Goal: Task Accomplishment & Management: Complete application form

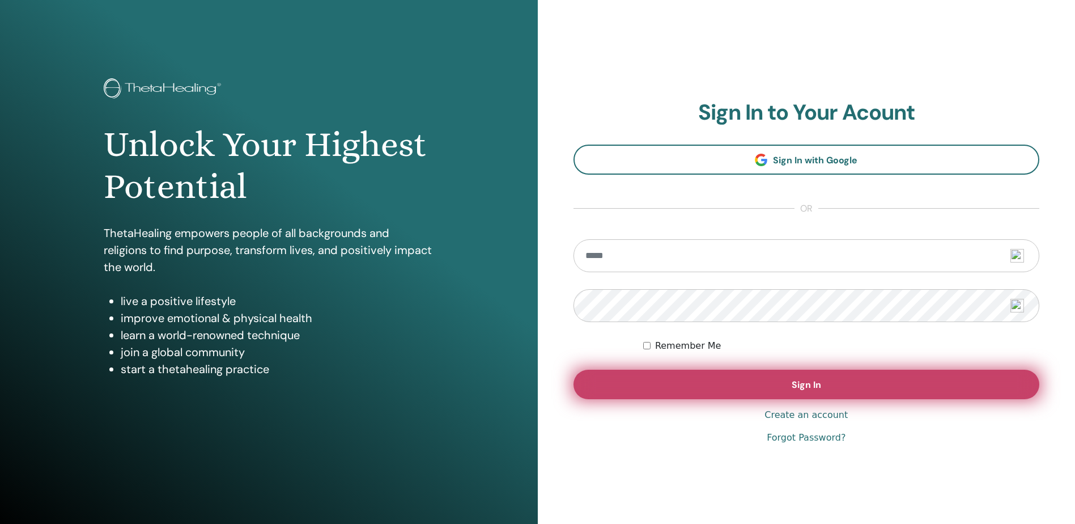
type input "**********"
click at [843, 383] on button "Sign In" at bounding box center [807, 384] width 466 height 29
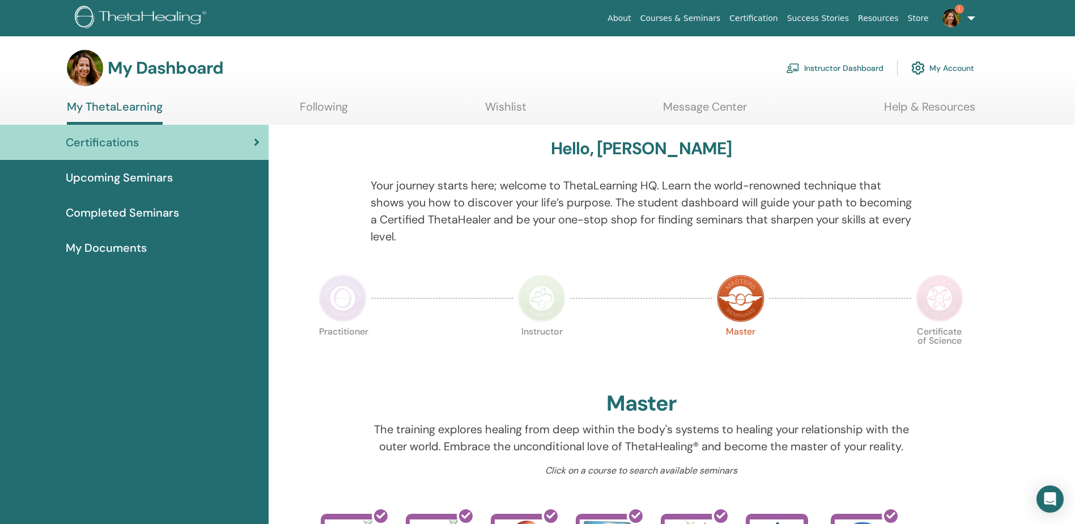
click at [151, 186] on link "Upcoming Seminars" at bounding box center [134, 177] width 269 height 35
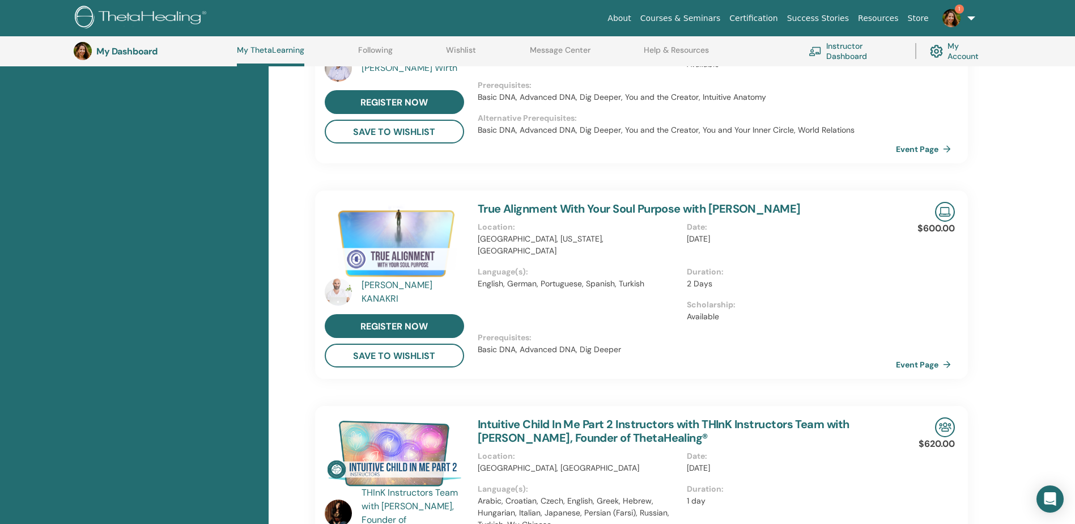
scroll to position [370, 0]
click at [346, 290] on img at bounding box center [338, 291] width 27 height 27
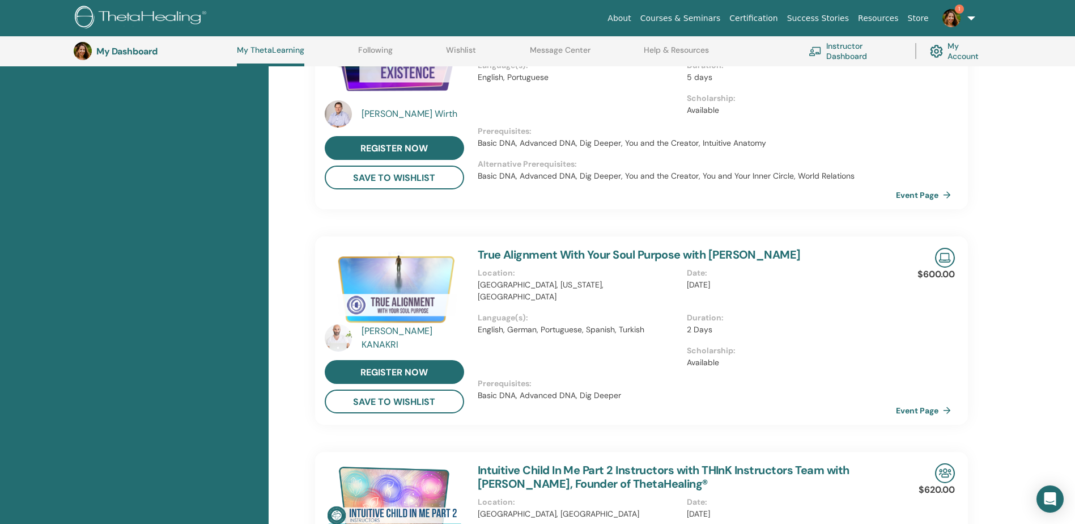
scroll to position [257, 0]
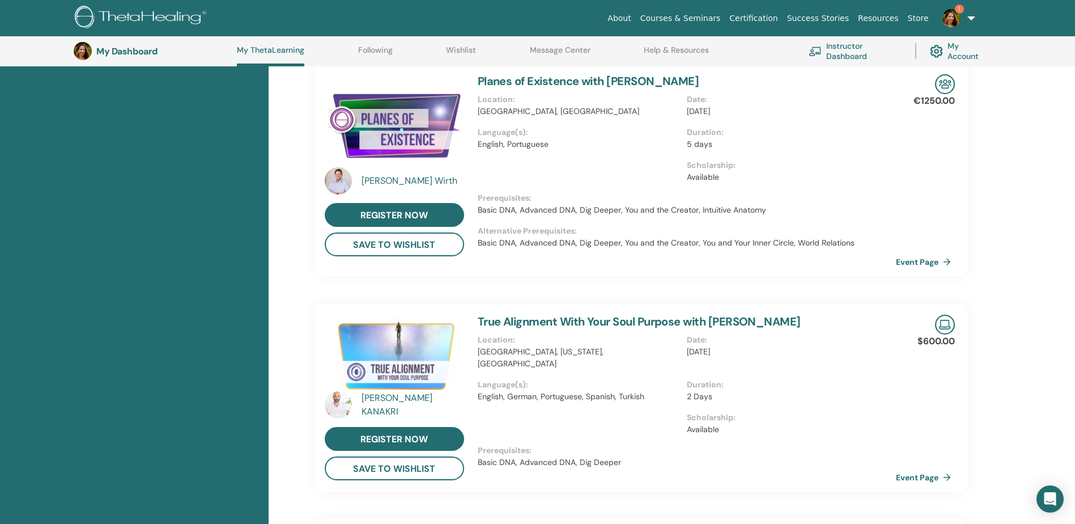
click at [378, 181] on div "Matthias Wirth" at bounding box center [414, 181] width 105 height 14
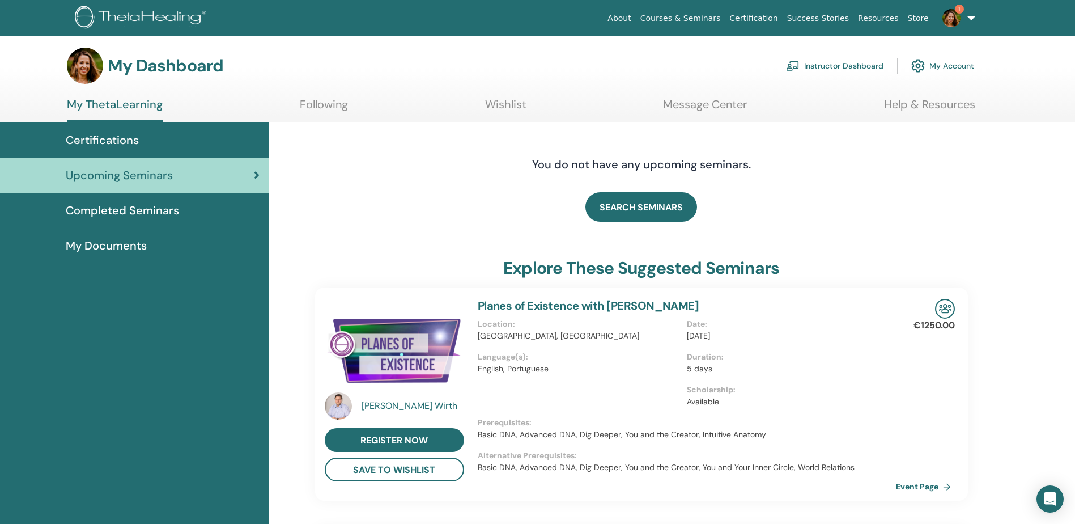
scroll to position [0, 0]
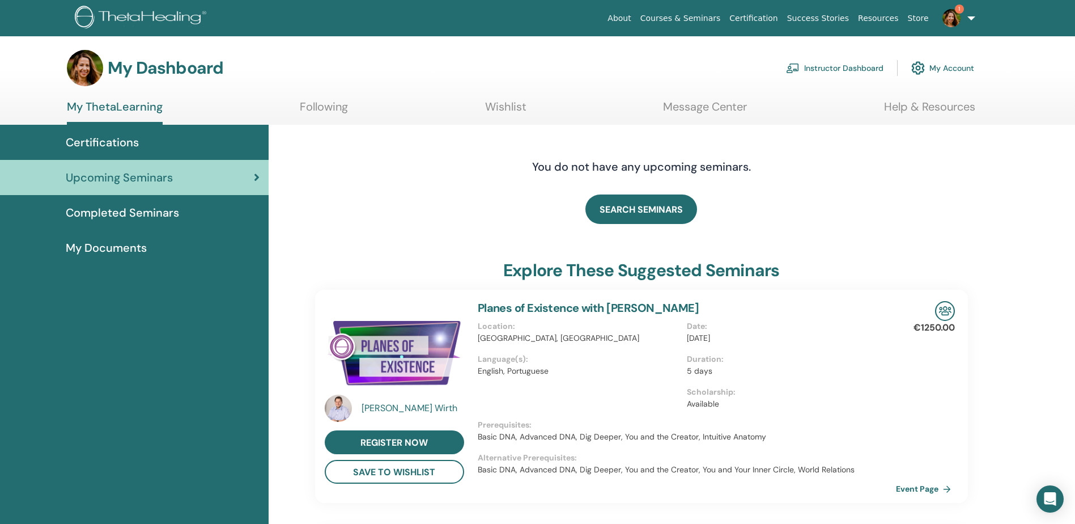
click at [945, 14] on img at bounding box center [952, 18] width 18 height 18
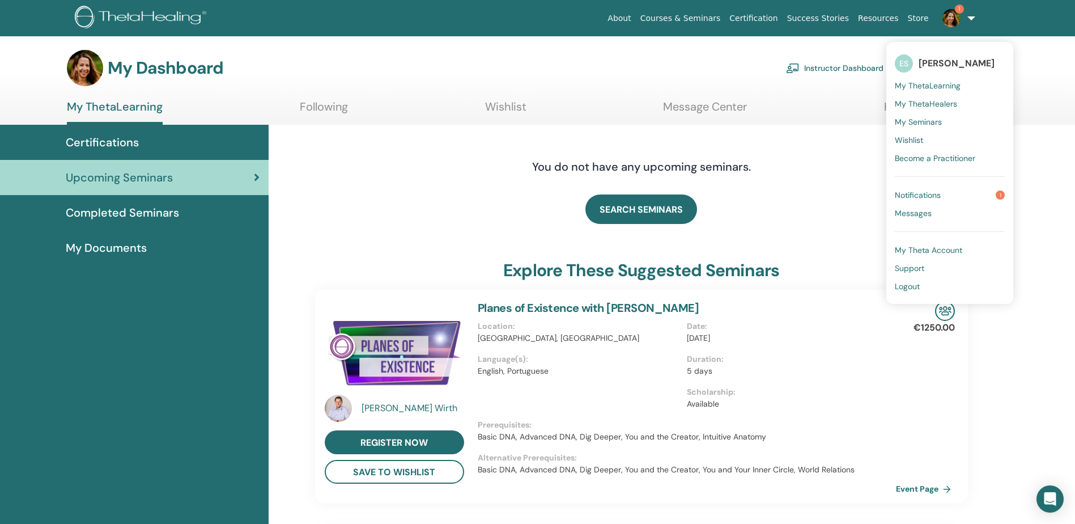
click at [965, 200] on link "Notifications 1" at bounding box center [950, 195] width 110 height 18
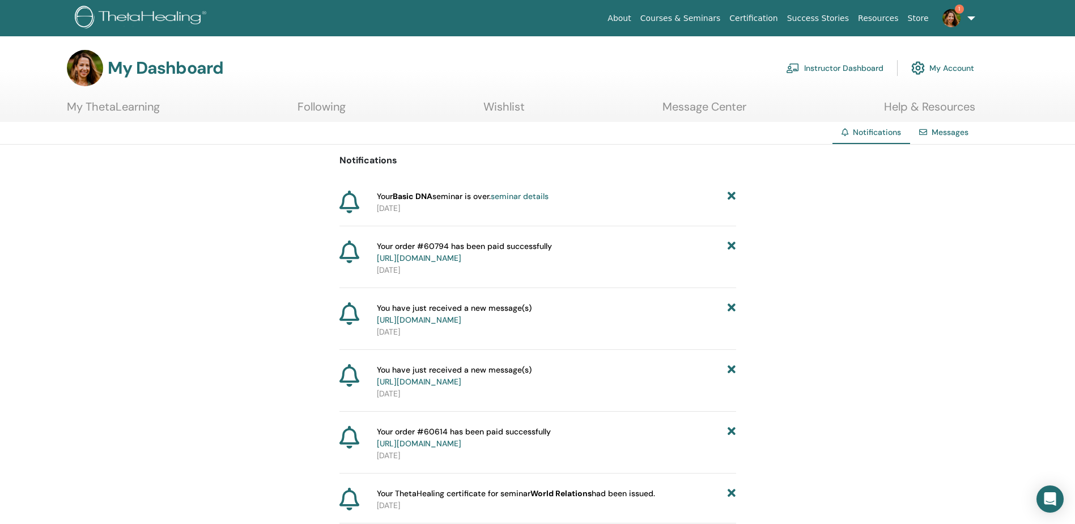
click at [506, 194] on link "seminar details" at bounding box center [520, 196] width 58 height 10
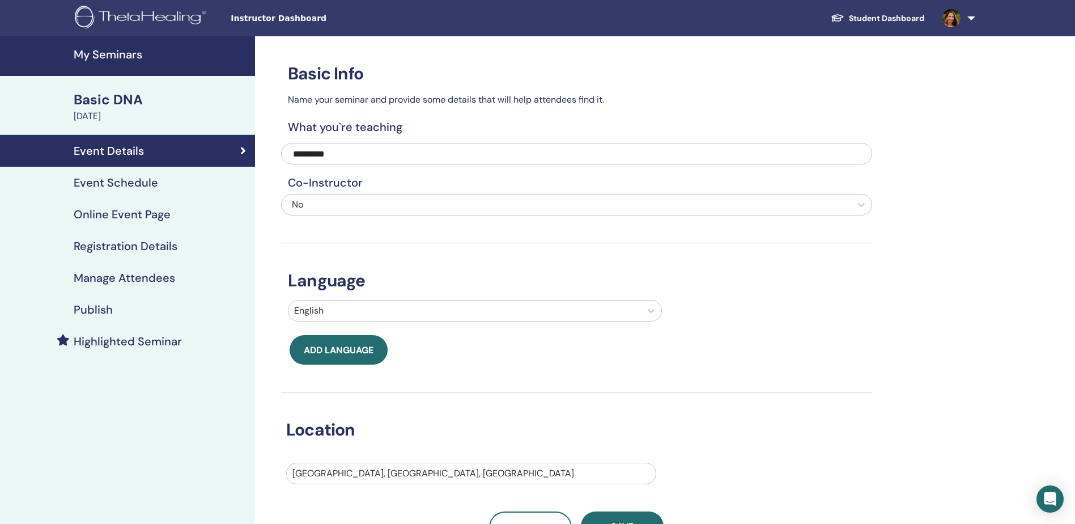
click at [245, 20] on span "Instructor Dashboard" at bounding box center [316, 18] width 170 height 12
click at [279, 24] on span "Instructor Dashboard" at bounding box center [316, 18] width 170 height 12
click at [901, 23] on link "Student Dashboard" at bounding box center [878, 18] width 112 height 21
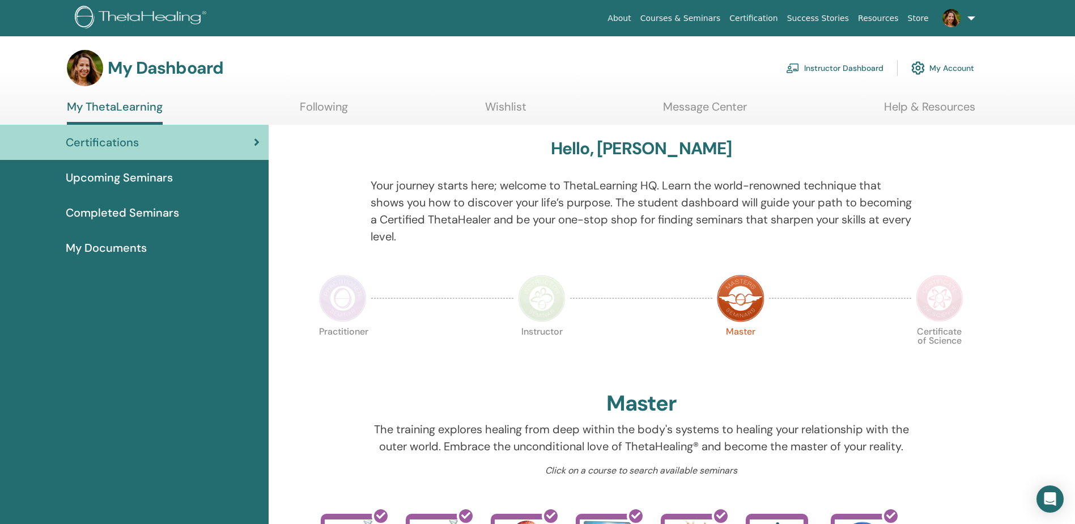
click at [971, 19] on link at bounding box center [957, 18] width 46 height 36
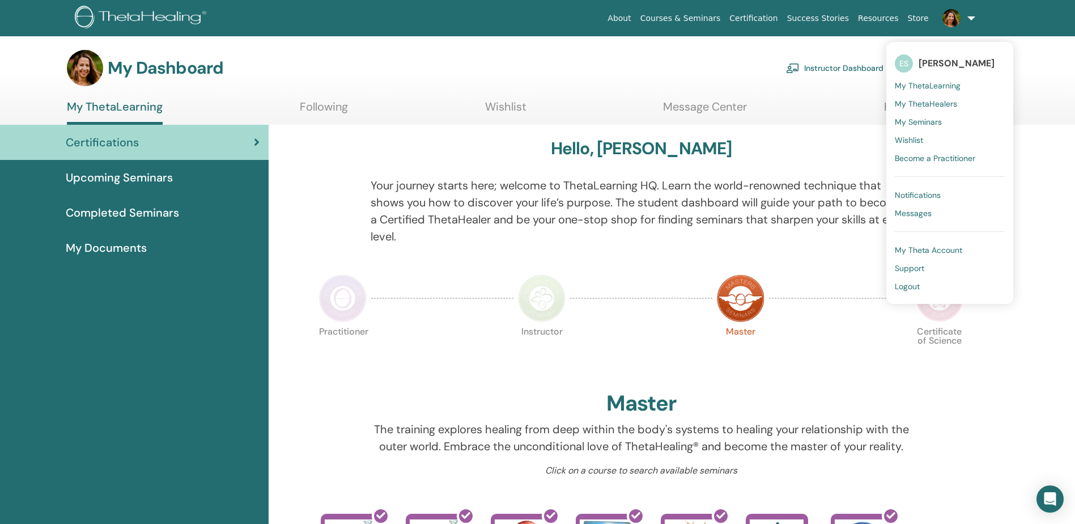
click at [408, 362] on div "Practitioner Instructor Master Certificate of Science" at bounding box center [641, 354] width 653 height 61
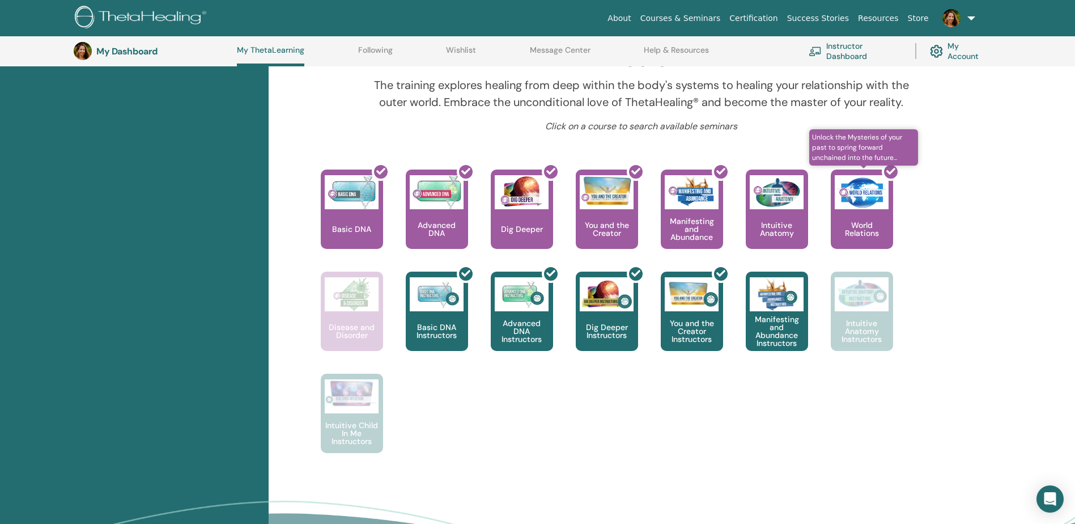
scroll to position [370, 0]
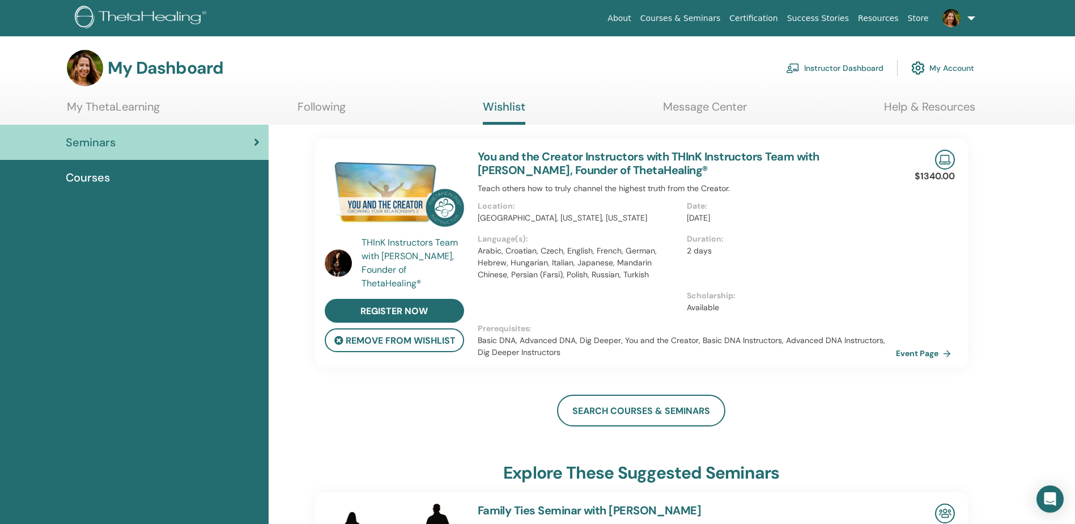
click at [888, 65] on div "Instructor Dashboard My Account" at bounding box center [880, 68] width 188 height 25
click at [867, 68] on link "Instructor Dashboard" at bounding box center [834, 68] width 97 height 25
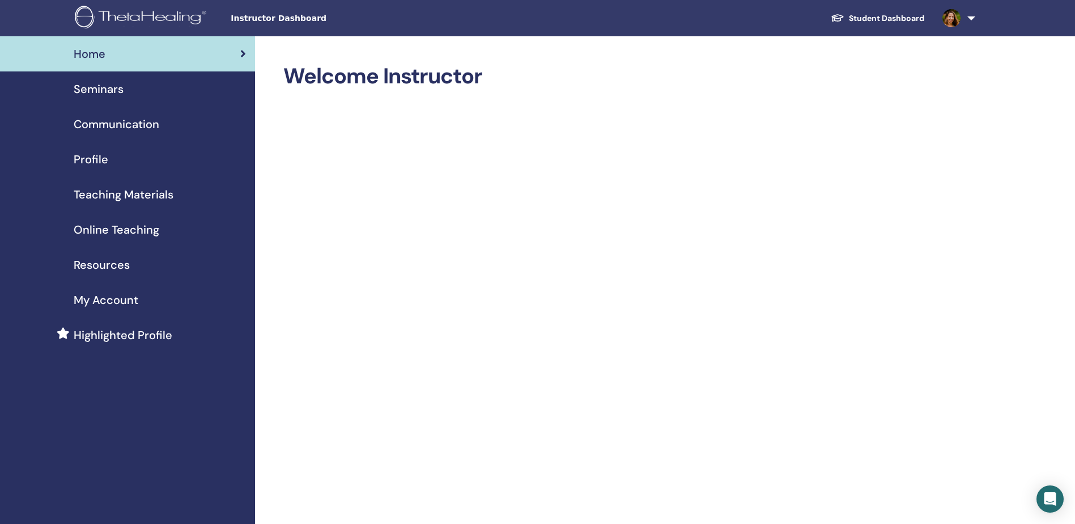
click at [96, 84] on span "Seminars" at bounding box center [99, 88] width 50 height 17
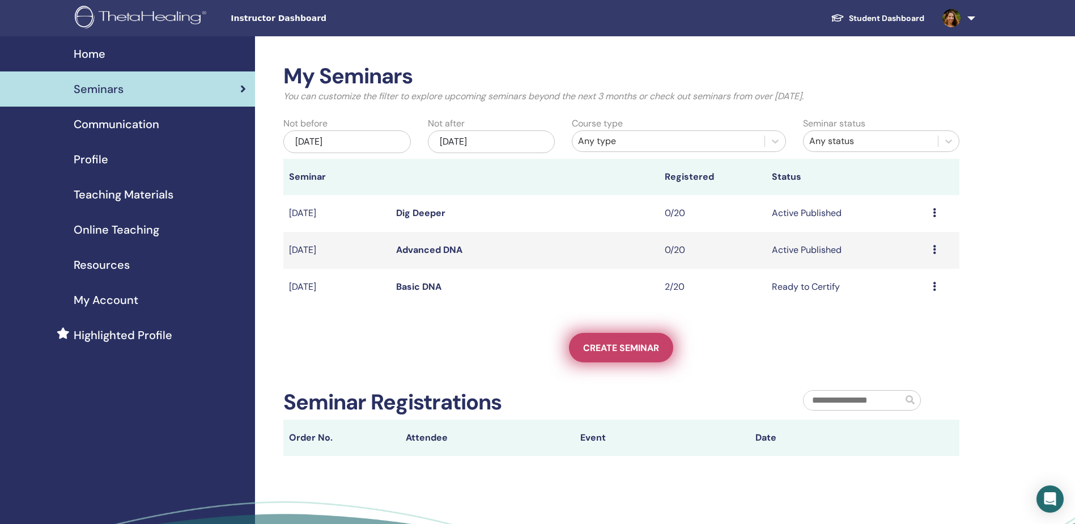
click at [652, 345] on span "Create seminar" at bounding box center [621, 348] width 76 height 12
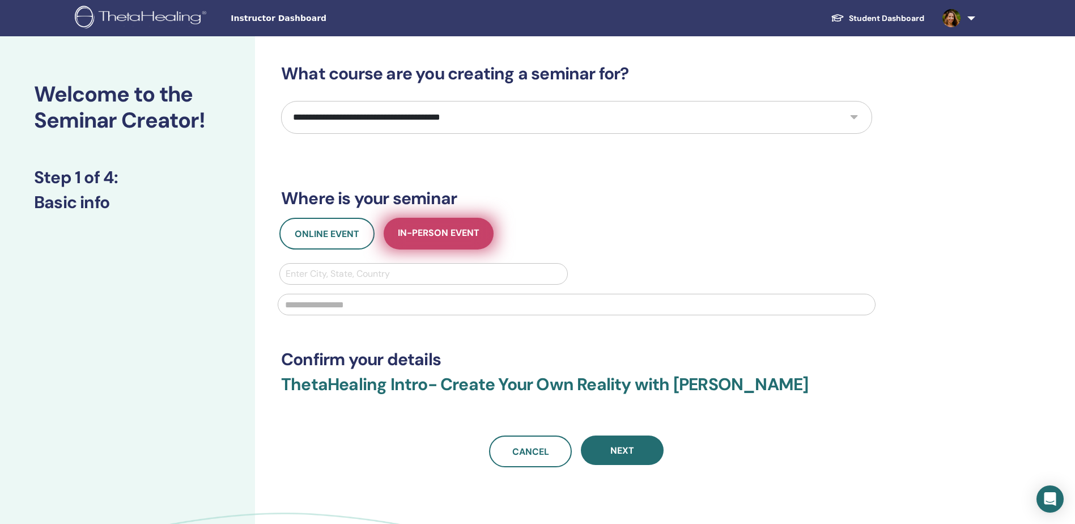
click at [432, 240] on button "In-Person Event" at bounding box center [439, 234] width 110 height 32
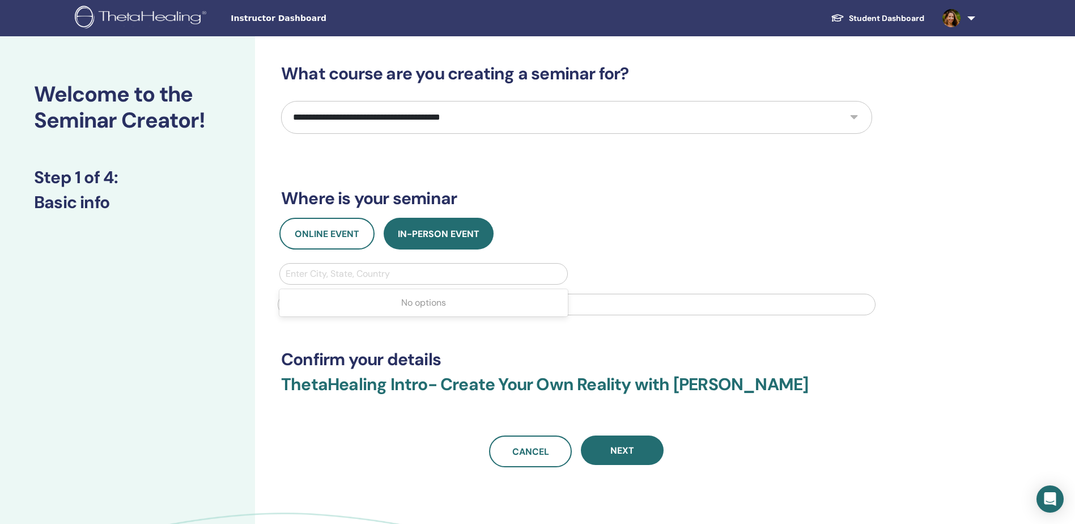
click at [439, 277] on div at bounding box center [424, 274] width 276 height 16
type input "**********"
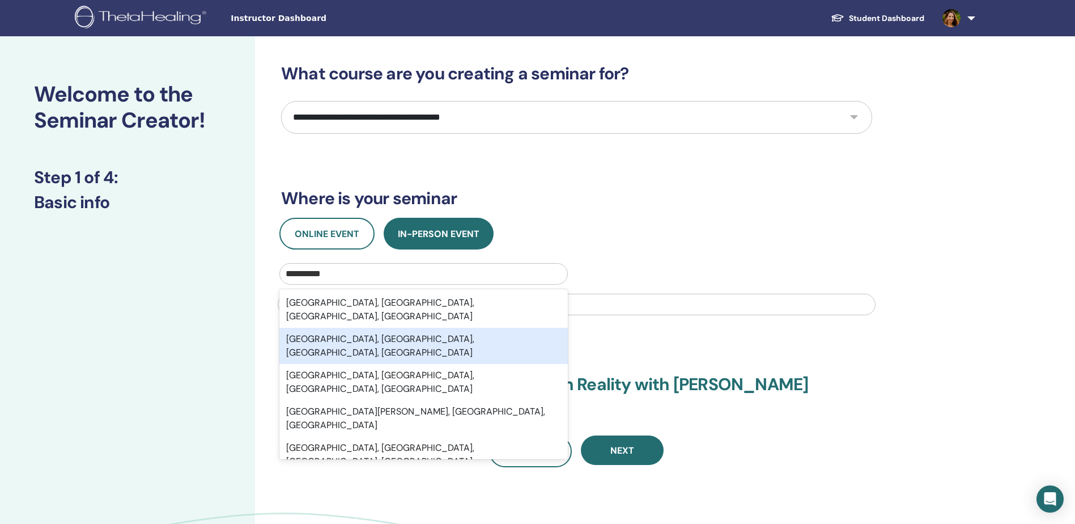
click at [464, 328] on div "Paddington, Brisbane, Queensland, AUS" at bounding box center [423, 346] width 289 height 36
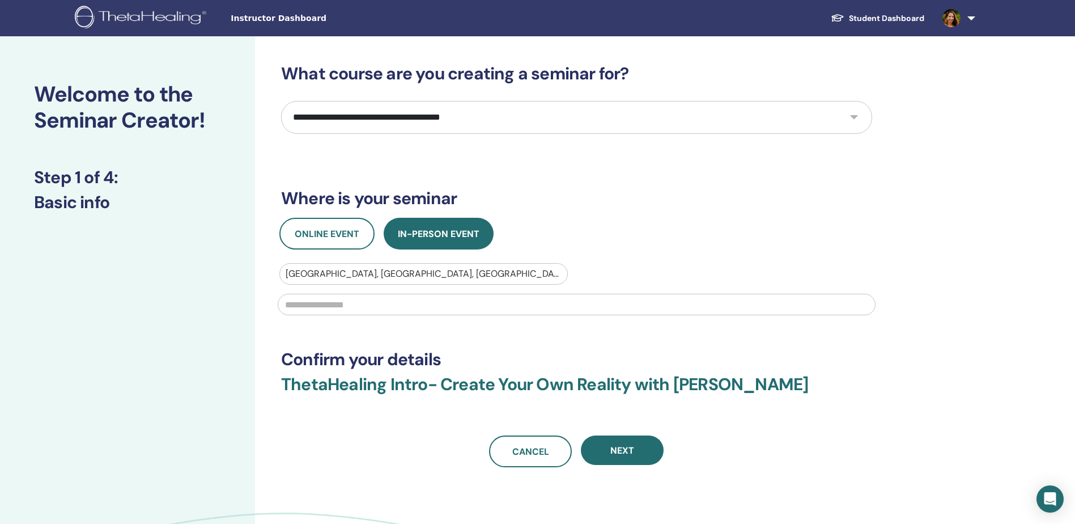
click at [442, 304] on input "text" at bounding box center [577, 305] width 598 height 22
type input "**********"
click at [412, 118] on select "**********" at bounding box center [576, 117] width 591 height 33
select select "*"
click at [281, 101] on select "**********" at bounding box center [576, 117] width 591 height 33
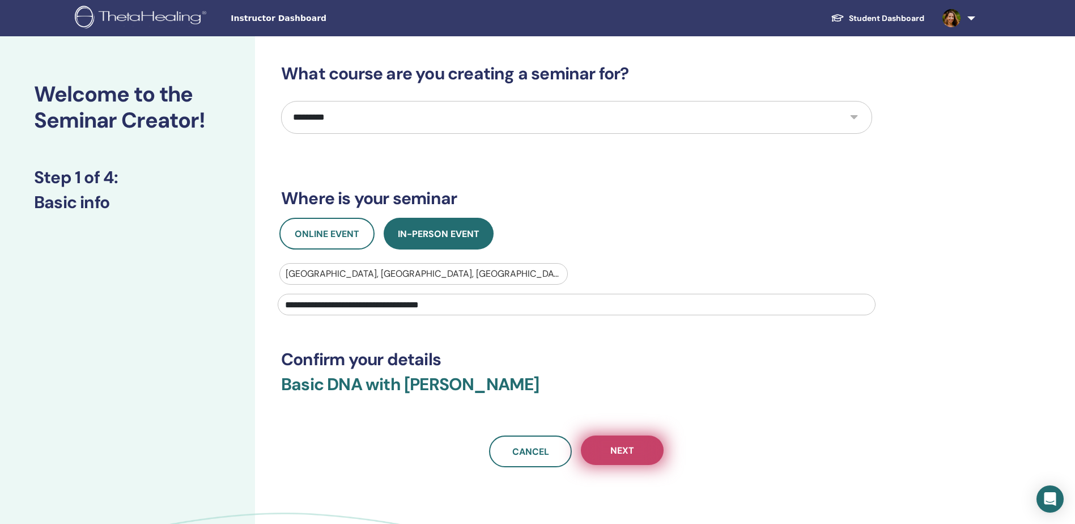
click at [652, 451] on button "Next" at bounding box center [622, 449] width 83 height 29
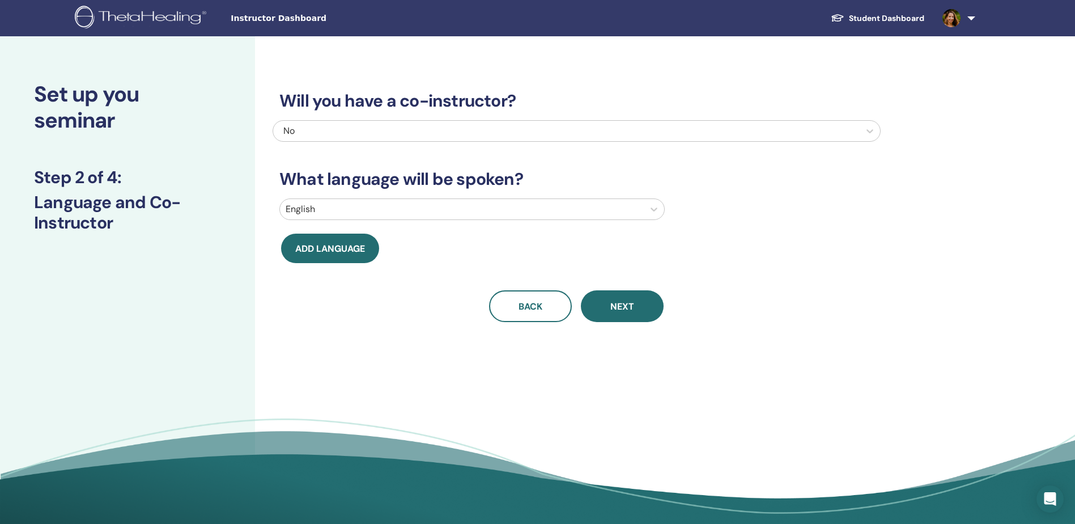
click at [358, 125] on div "No" at bounding box center [520, 131] width 475 height 14
click at [358, 123] on div at bounding box center [566, 131] width 575 height 16
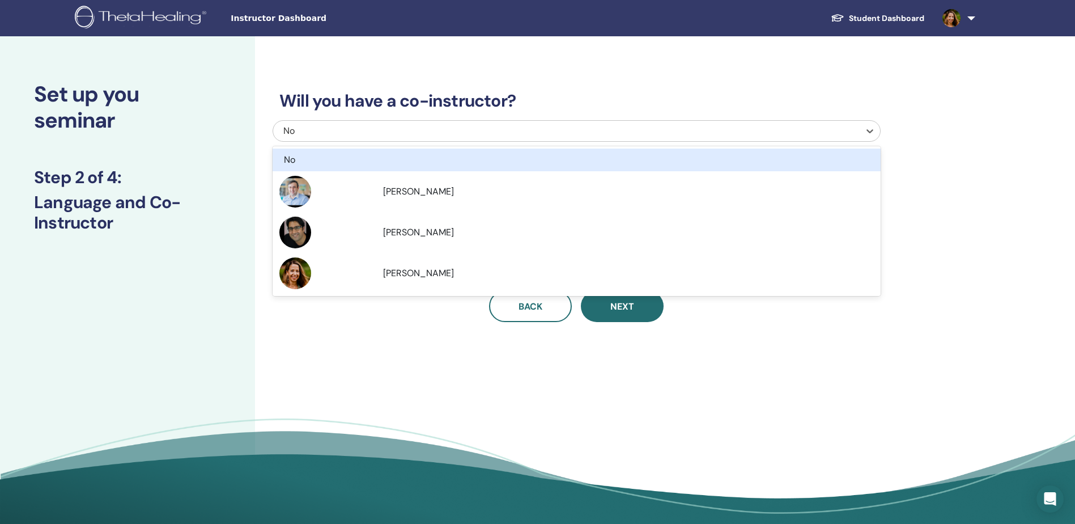
click at [358, 123] on div at bounding box center [566, 131] width 575 height 16
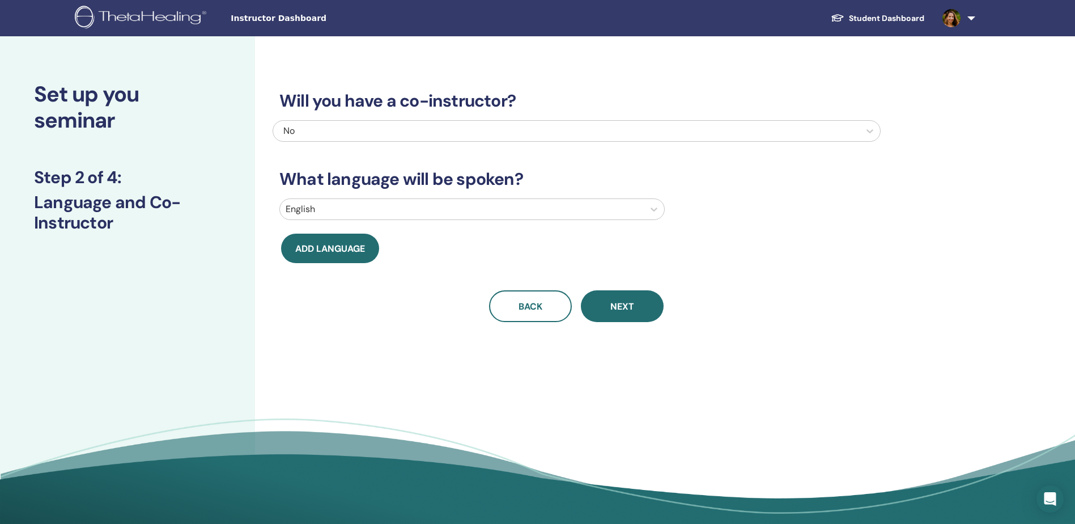
click at [384, 387] on div "Will you have a co-instructor? No What language will be spoken? English Add lan…" at bounding box center [613, 283] width 717 height 495
click at [638, 299] on button "Next" at bounding box center [622, 306] width 83 height 32
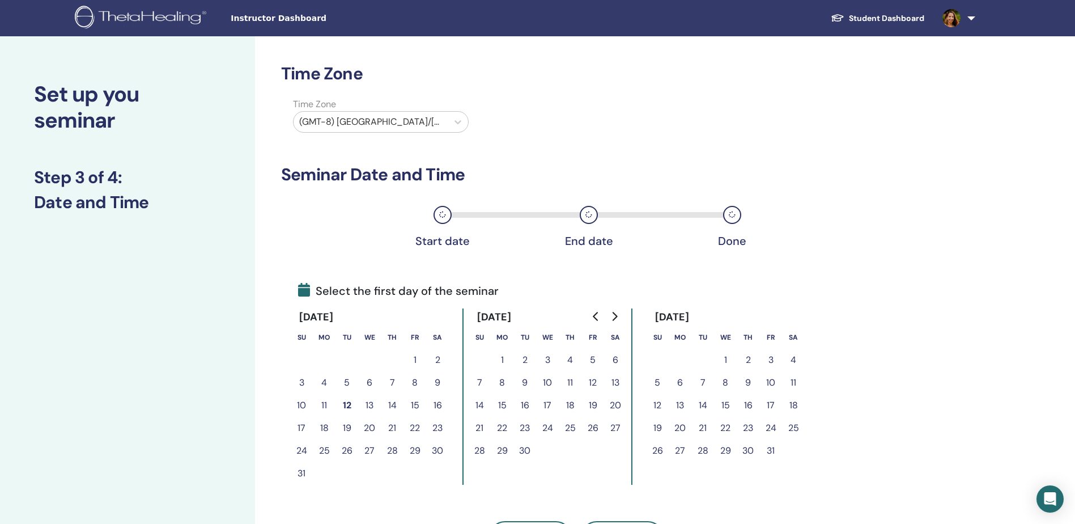
click at [400, 116] on div at bounding box center [370, 122] width 143 height 16
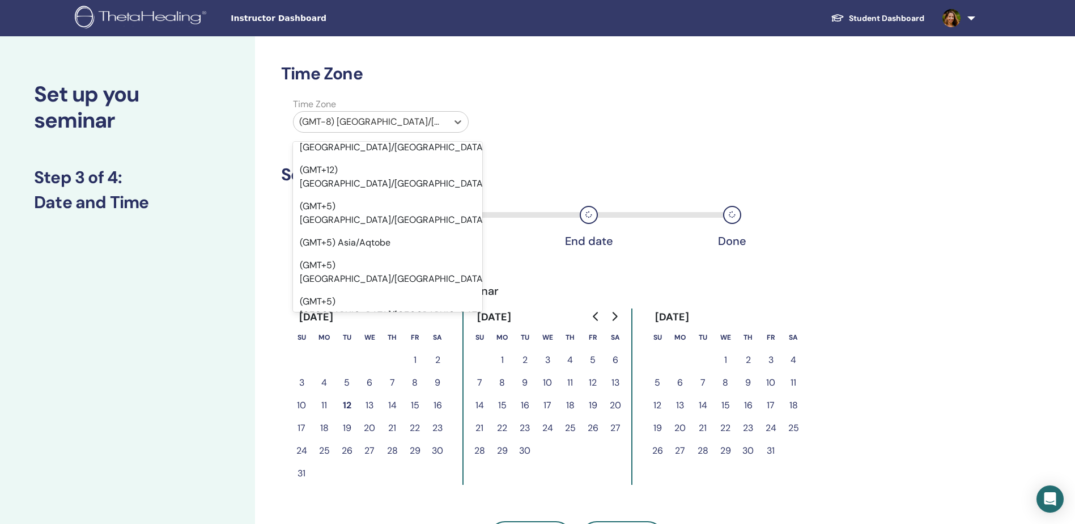
scroll to position [9239, 0]
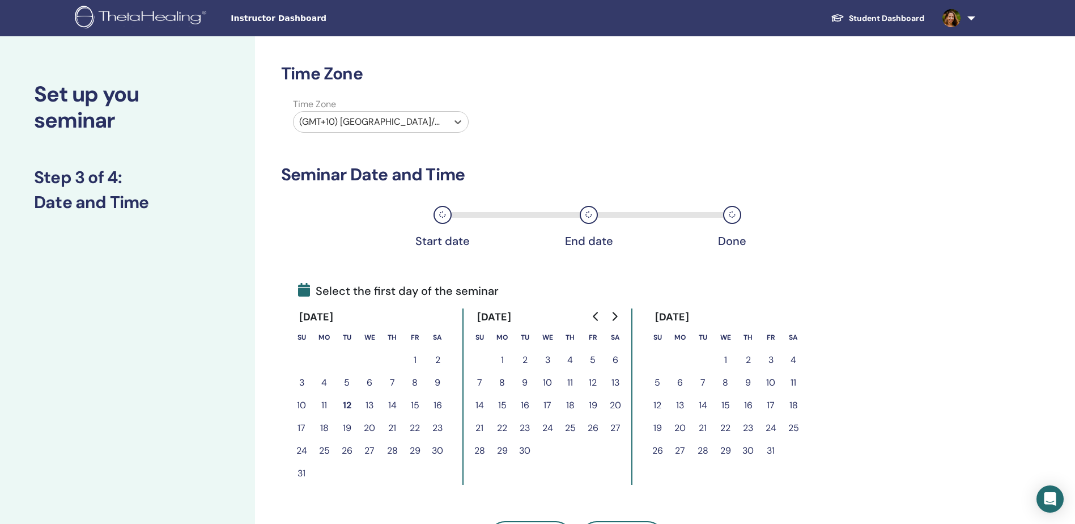
click at [614, 316] on icon "Go to next month" at bounding box center [614, 316] width 9 height 9
click at [771, 383] on button "7" at bounding box center [771, 382] width 23 height 23
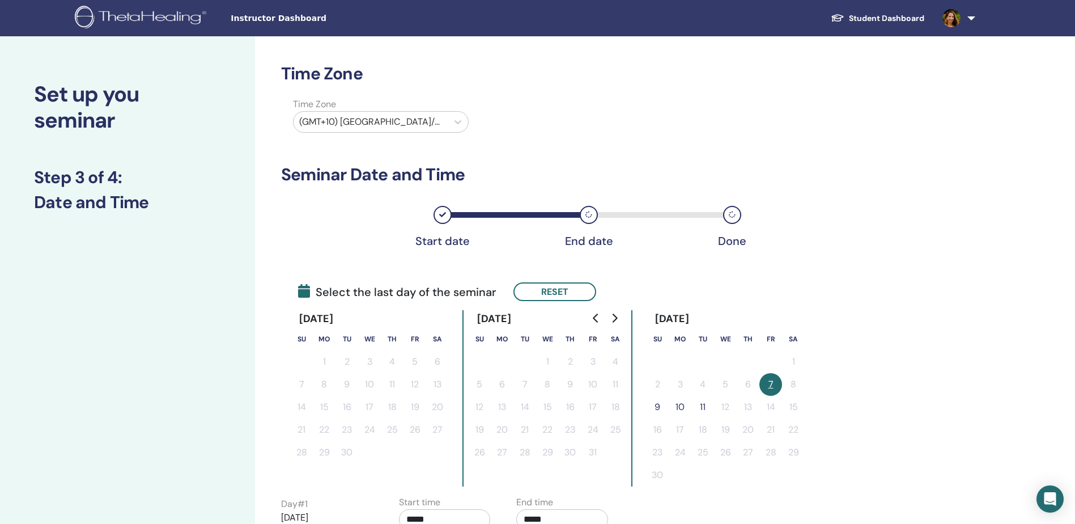
click at [661, 409] on button "9" at bounding box center [657, 407] width 23 height 23
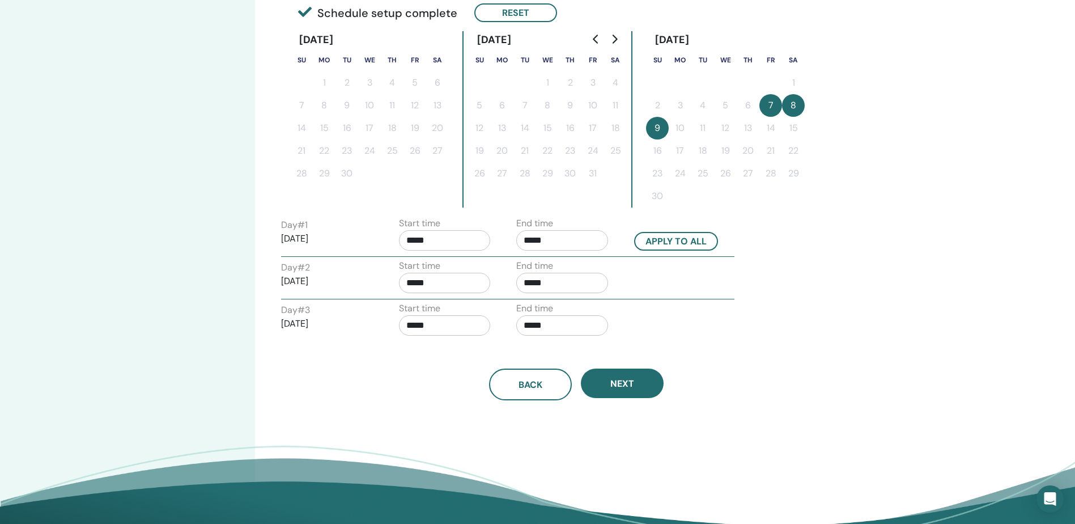
scroll to position [283, 0]
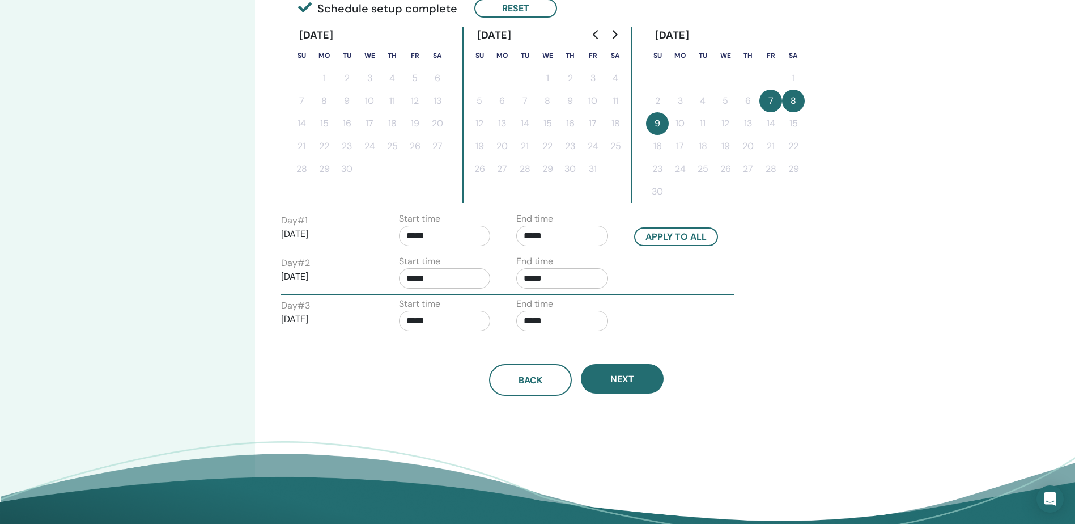
click at [443, 242] on input "*****" at bounding box center [445, 236] width 92 height 20
click at [480, 264] on span "▲" at bounding box center [482, 264] width 23 height 23
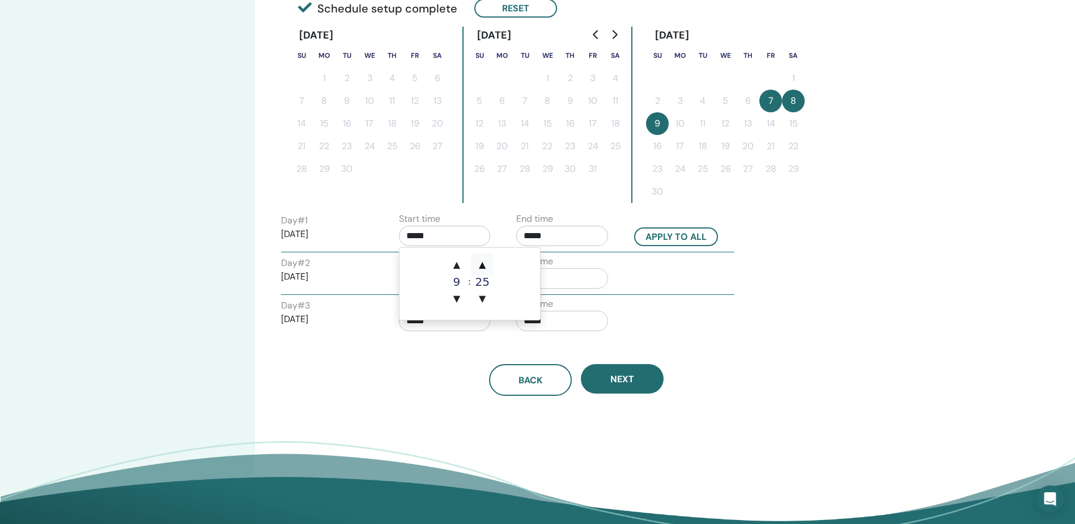
click at [480, 264] on span "▲" at bounding box center [482, 264] width 23 height 23
type input "*****"
click at [586, 239] on input "*****" at bounding box center [562, 236] width 92 height 20
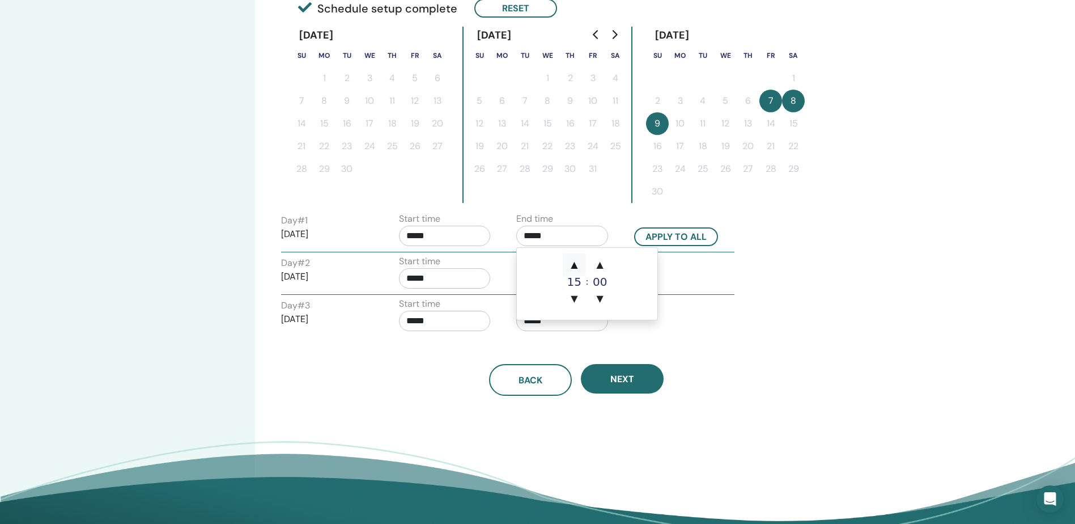
click at [571, 265] on span "▲" at bounding box center [574, 264] width 23 height 23
click at [574, 298] on span "▼" at bounding box center [574, 298] width 23 height 23
click at [602, 269] on span "▲" at bounding box center [600, 264] width 23 height 23
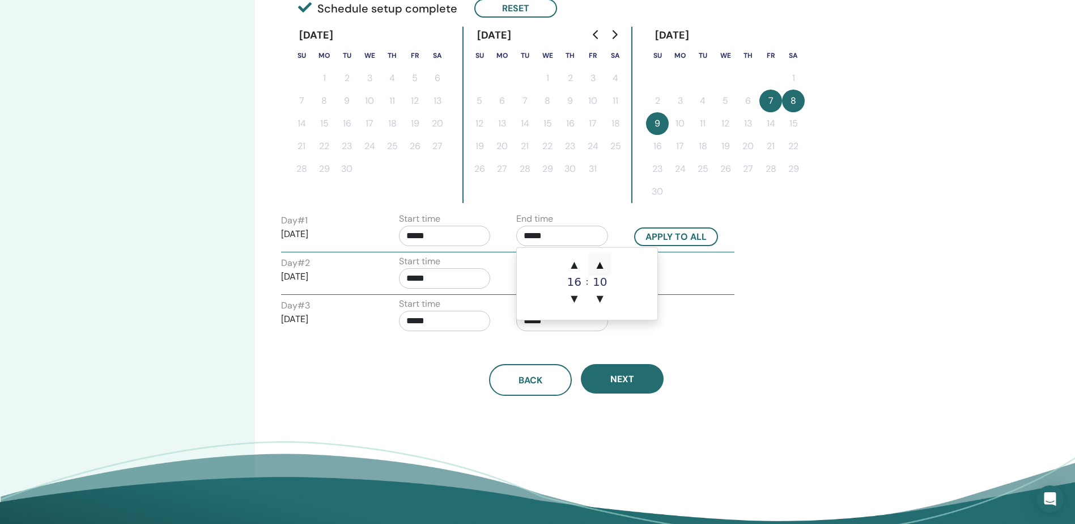
click at [602, 269] on span "▲" at bounding box center [600, 264] width 23 height 23
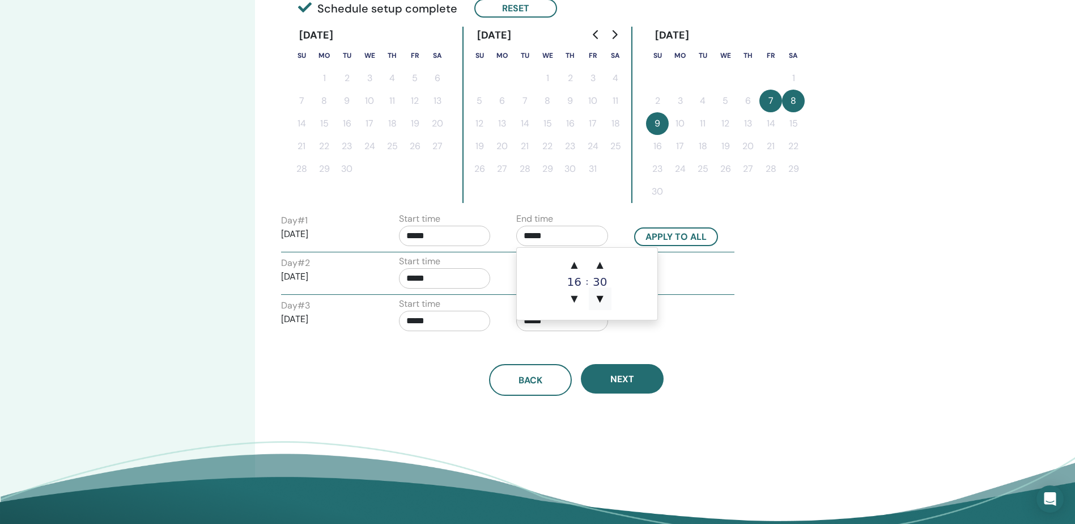
click at [595, 299] on span "▼" at bounding box center [600, 298] width 23 height 23
type input "*****"
click at [697, 316] on div "Day # 3 2025/11/09 Start time ***** End time *****" at bounding box center [508, 317] width 470 height 40
click at [462, 283] on input "*****" at bounding box center [445, 278] width 92 height 20
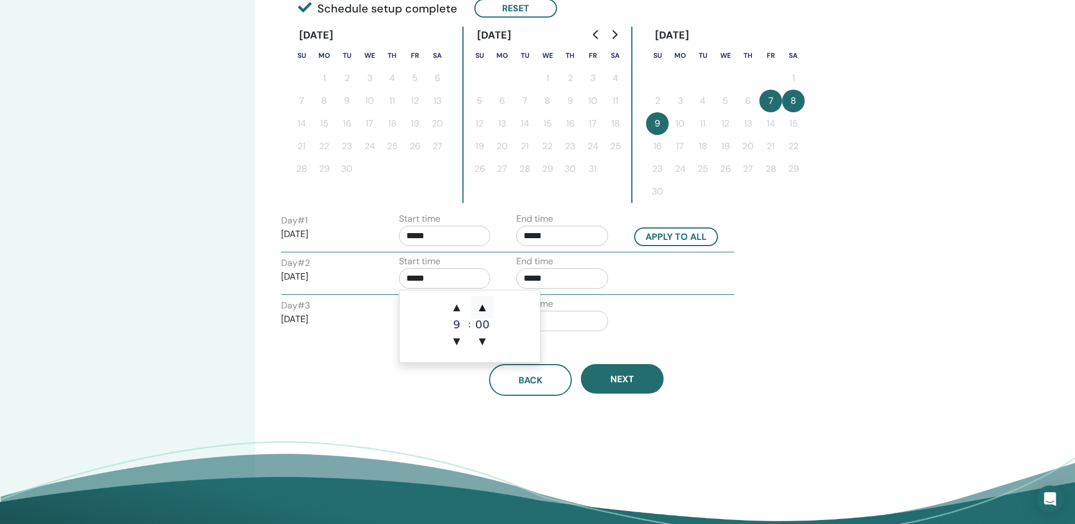
click at [483, 307] on span "▲" at bounding box center [482, 307] width 23 height 23
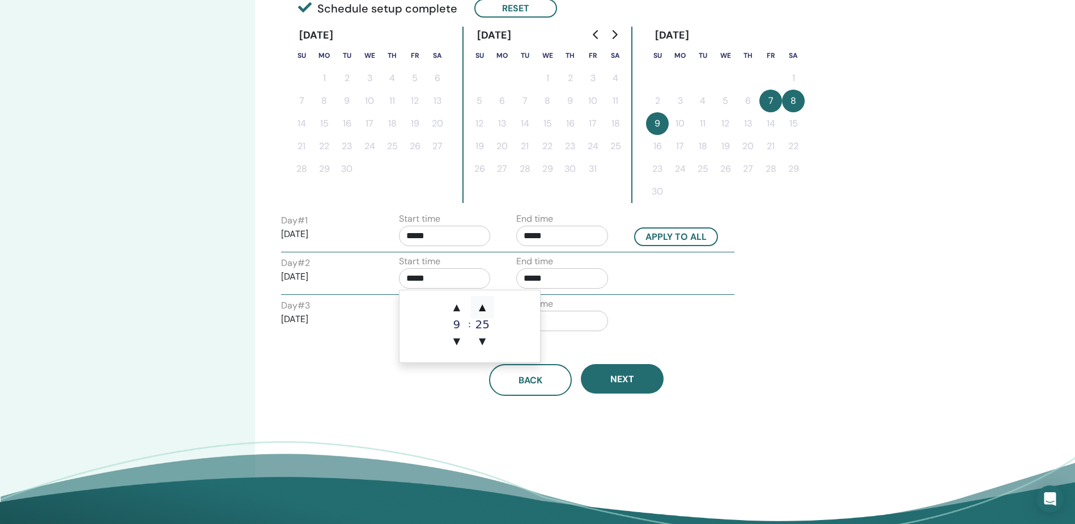
click at [483, 307] on span "▲" at bounding box center [482, 307] width 23 height 23
type input "*****"
click at [559, 277] on input "*****" at bounding box center [562, 278] width 92 height 20
click at [575, 306] on span "▲" at bounding box center [574, 307] width 23 height 23
click at [596, 305] on span "▲" at bounding box center [600, 307] width 23 height 23
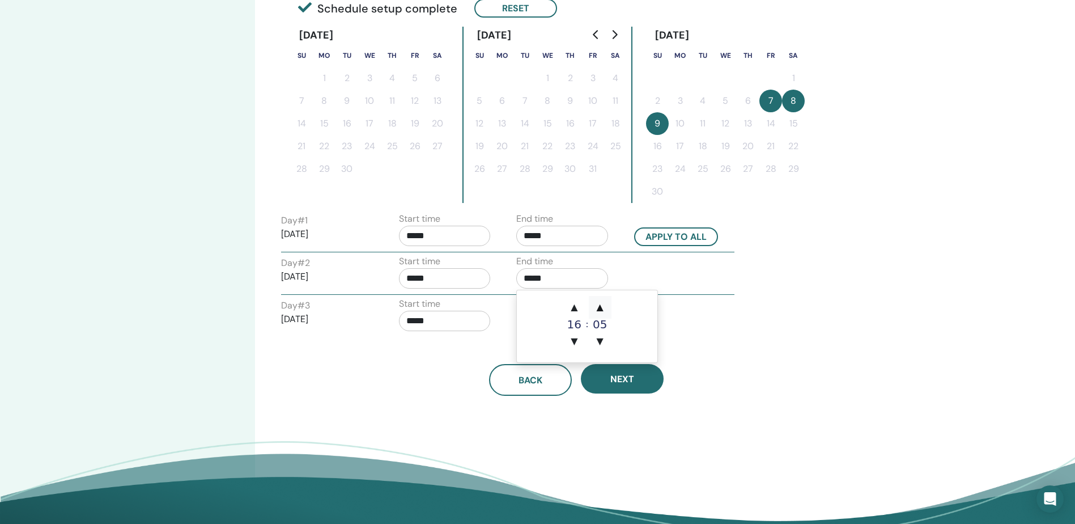
click at [596, 305] on span "▲" at bounding box center [600, 307] width 23 height 23
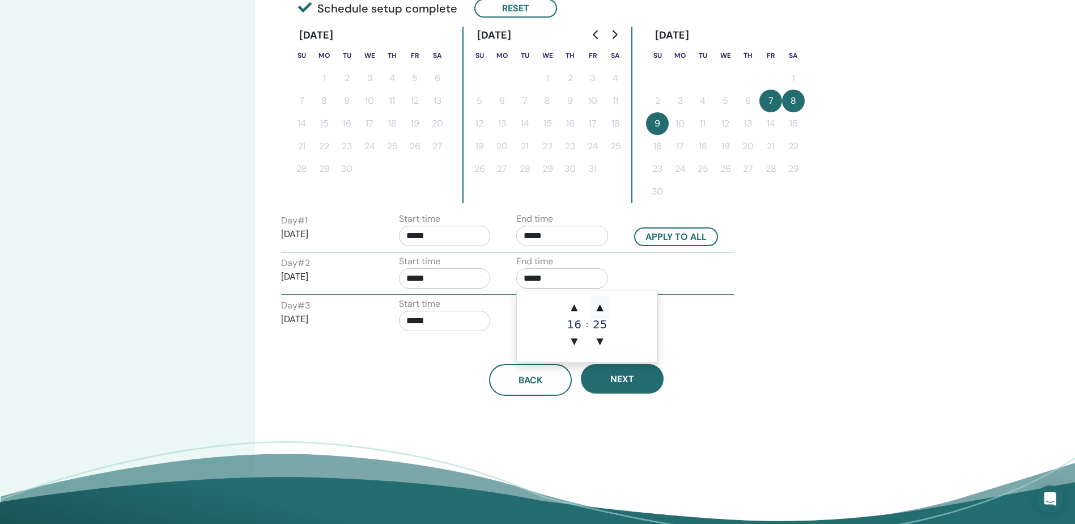
type input "*****"
click at [699, 313] on div "Day # 3 2025/11/09 Start time ***** End time *****" at bounding box center [508, 317] width 470 height 40
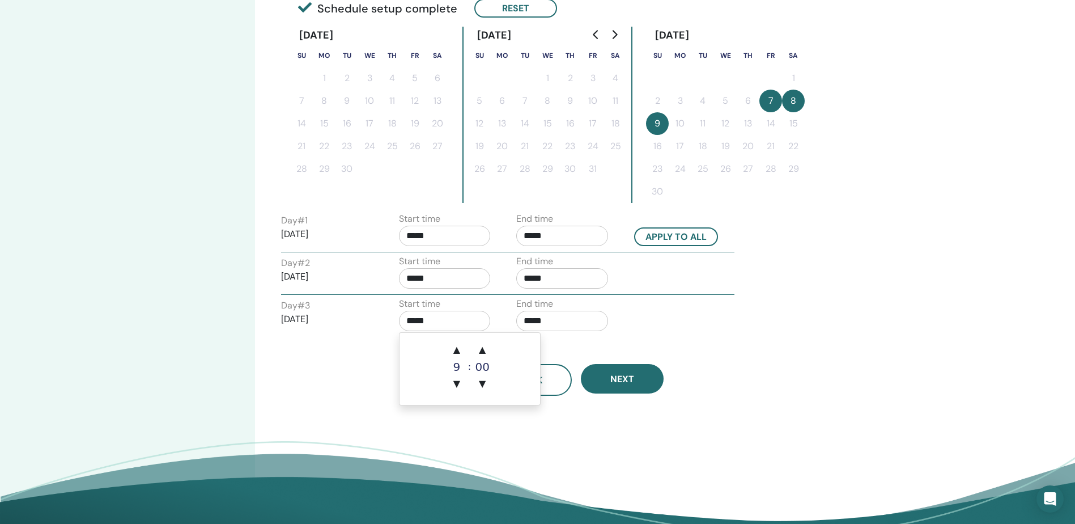
click at [430, 317] on input "*****" at bounding box center [445, 321] width 92 height 20
click at [477, 350] on span "▲" at bounding box center [482, 349] width 23 height 23
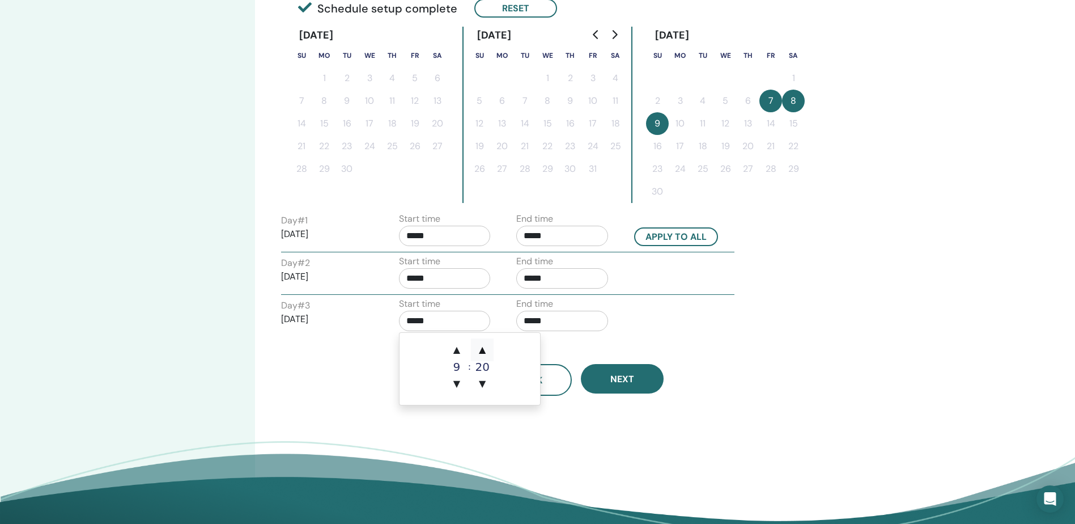
click at [477, 350] on span "▲" at bounding box center [482, 349] width 23 height 23
click at [478, 350] on span "▲" at bounding box center [482, 349] width 23 height 23
type input "*****"
click at [583, 315] on input "*****" at bounding box center [562, 321] width 92 height 20
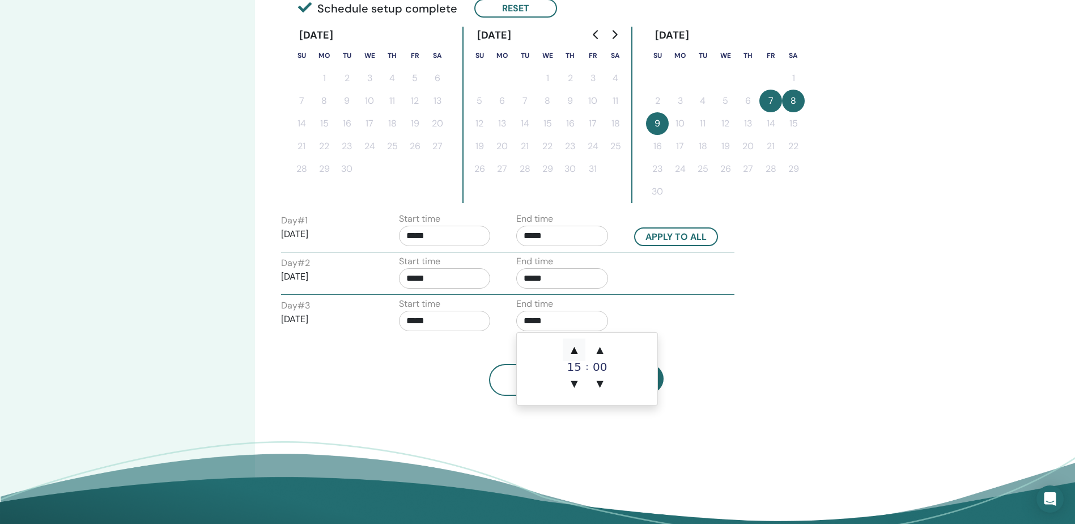
click at [576, 346] on span "▲" at bounding box center [574, 349] width 23 height 23
click at [592, 349] on span "▲" at bounding box center [600, 349] width 23 height 23
click at [593, 349] on span "▲" at bounding box center [600, 349] width 23 height 23
click at [593, 347] on span "▲" at bounding box center [600, 349] width 23 height 23
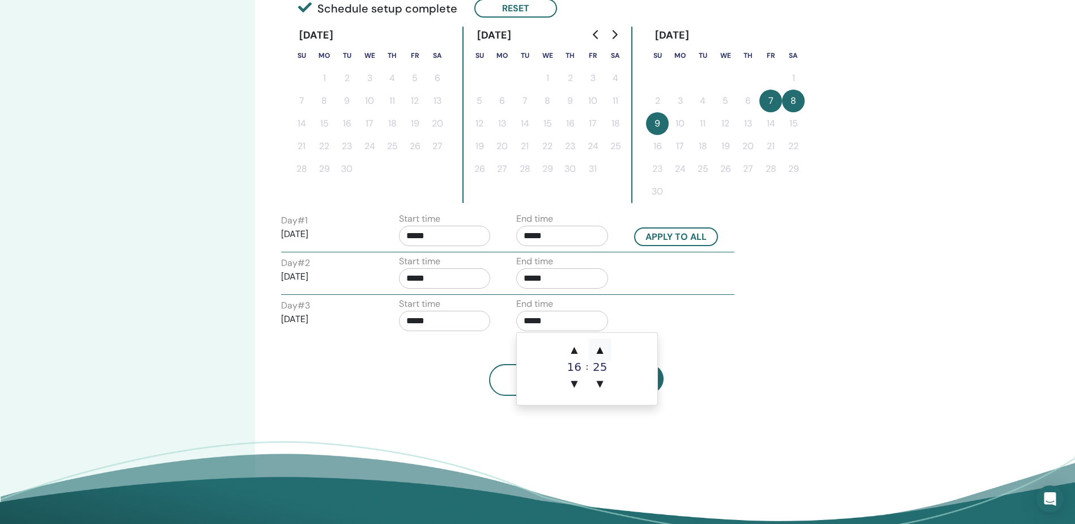
click at [593, 347] on span "▲" at bounding box center [600, 349] width 23 height 23
click at [598, 349] on span "▲" at bounding box center [600, 349] width 23 height 23
type input "*****"
click at [663, 323] on div "Day # 3 2025/11/09 Start time ***** End time *****" at bounding box center [508, 317] width 470 height 40
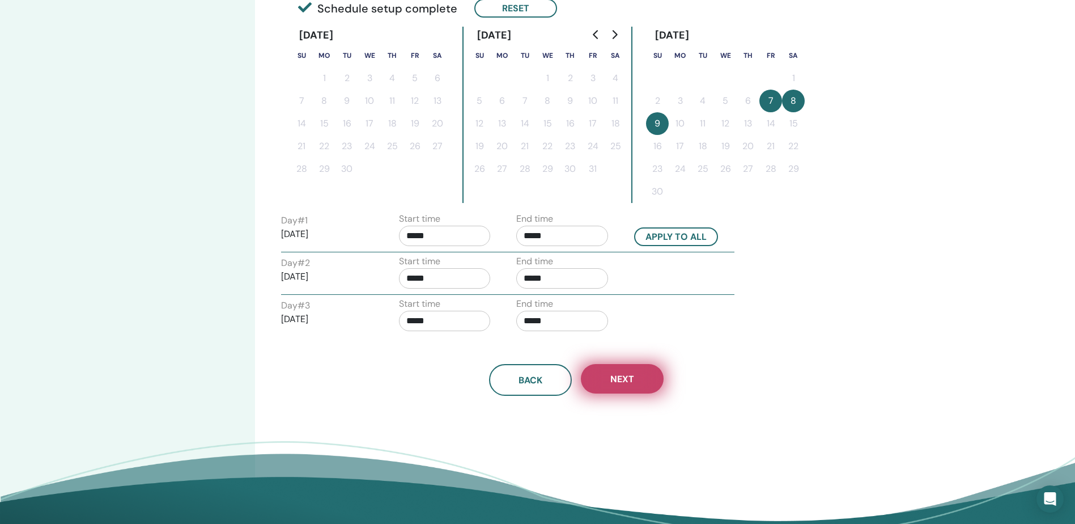
click at [622, 368] on button "Next" at bounding box center [622, 378] width 83 height 29
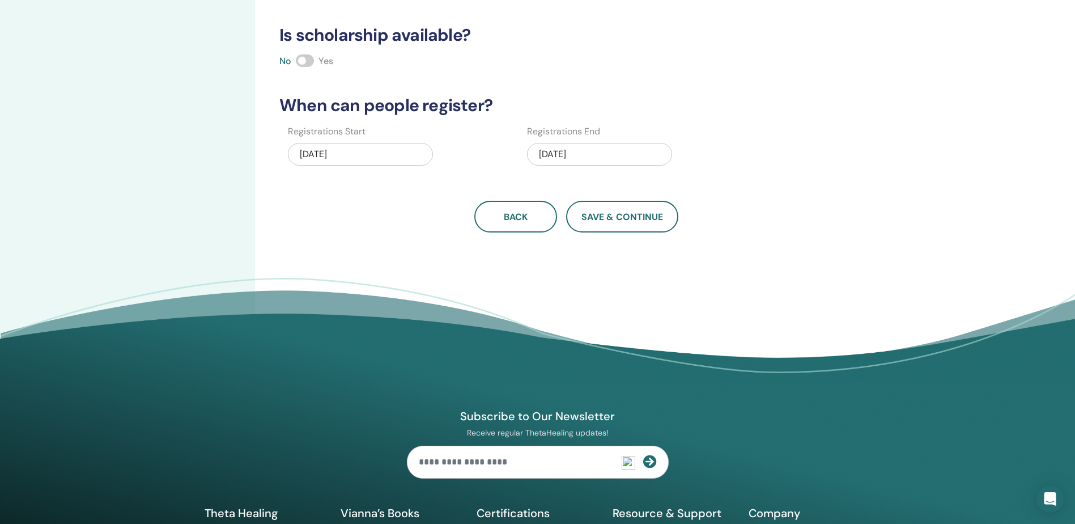
click at [342, 161] on div "08/12/2025" at bounding box center [360, 154] width 145 height 23
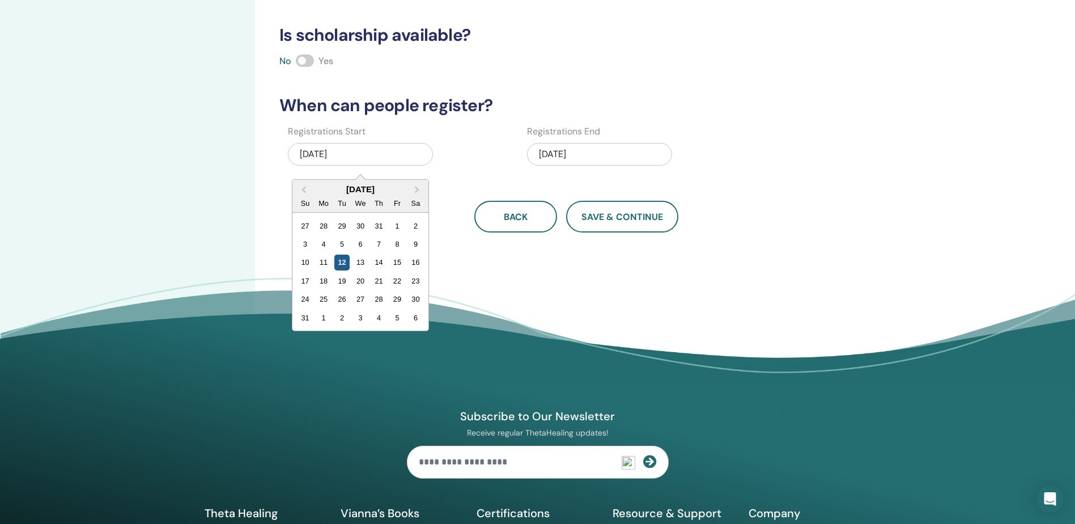
click at [348, 260] on div "12" at bounding box center [341, 261] width 15 height 15
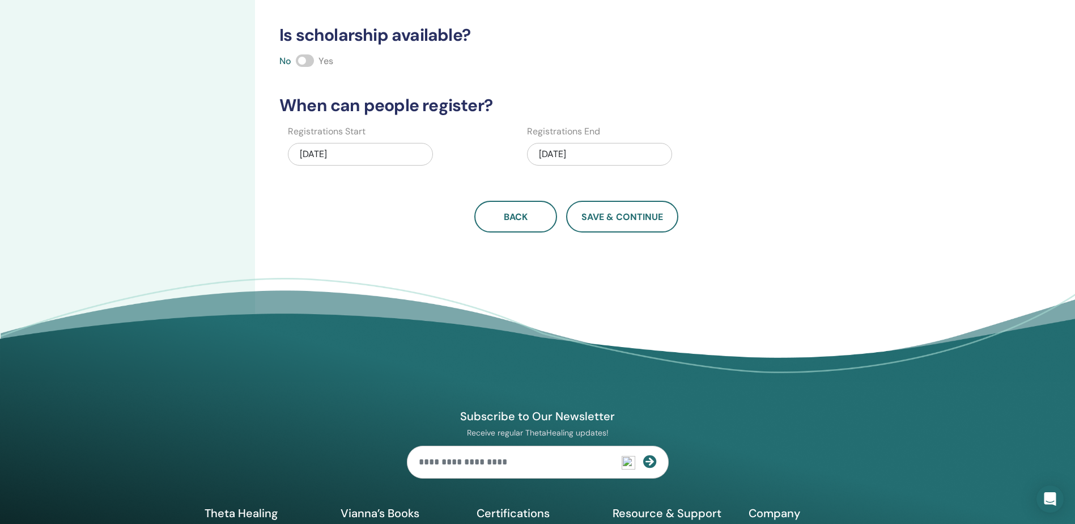
click at [617, 152] on div "11/09/2025" at bounding box center [599, 154] width 145 height 23
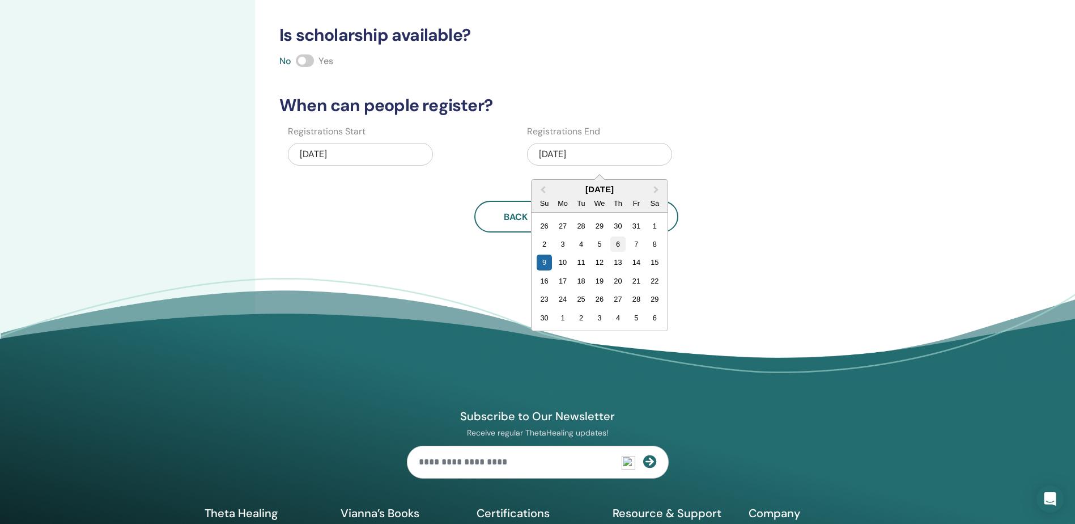
click at [616, 247] on div "6" at bounding box center [617, 243] width 15 height 15
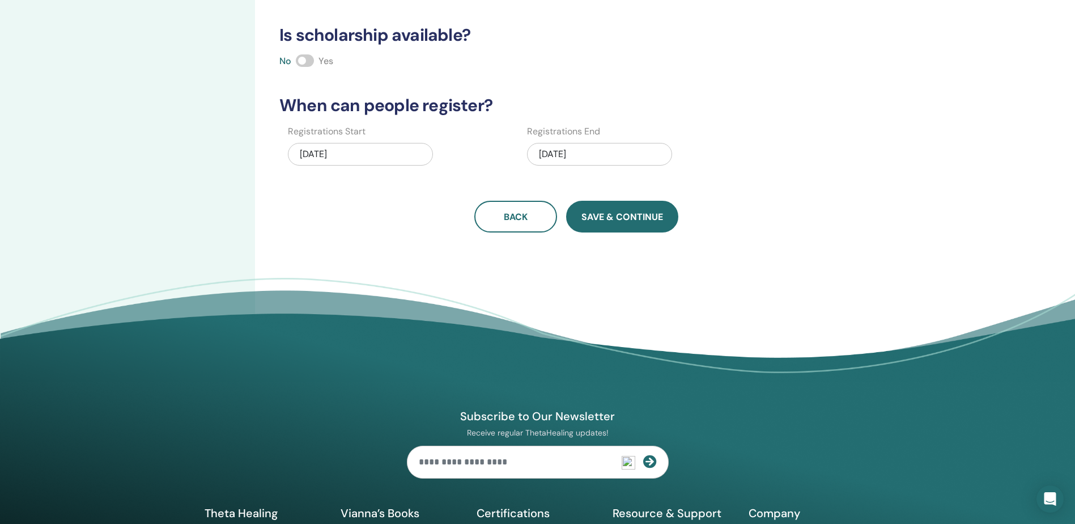
click at [602, 229] on button "Save & Continue" at bounding box center [622, 217] width 112 height 32
click at [626, 219] on span "Save & Continue" at bounding box center [623, 217] width 82 height 12
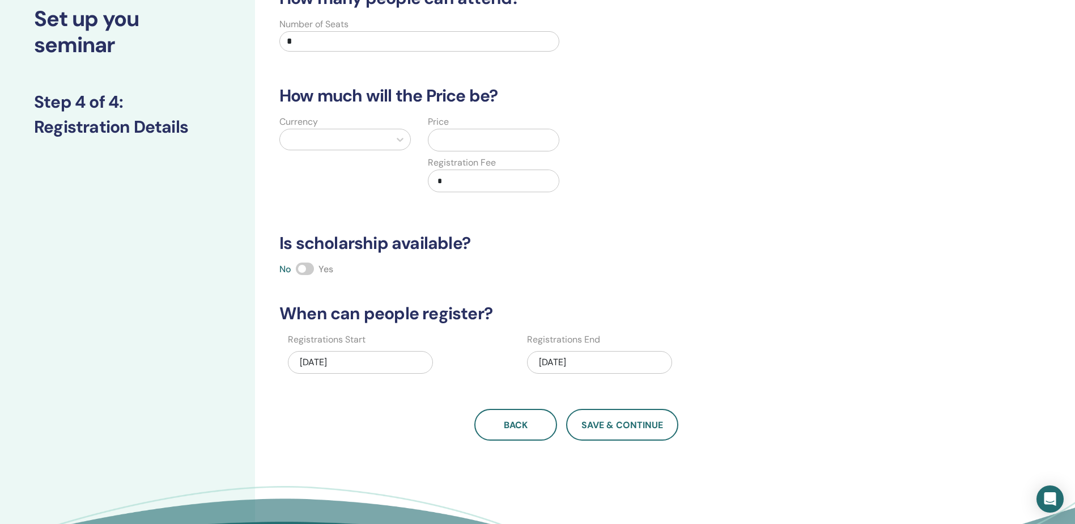
scroll to position [0, 0]
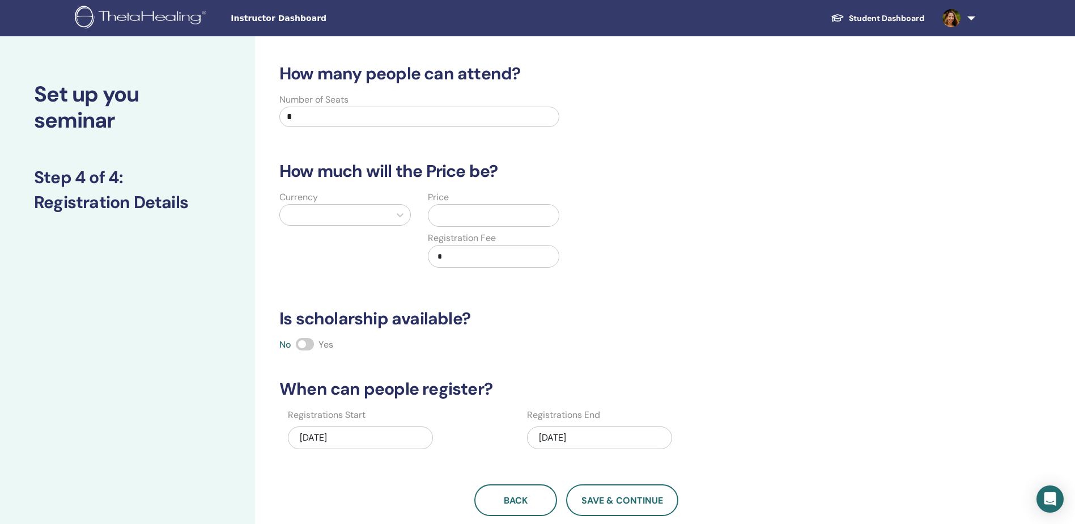
click at [303, 344] on span at bounding box center [305, 344] width 18 height 12
click at [316, 115] on input "*" at bounding box center [419, 117] width 280 height 20
drag, startPoint x: 316, startPoint y: 115, endPoint x: 258, endPoint y: 113, distance: 57.3
click at [259, 114] on div "How many people can attend? Number of Seats * How much will the Price be? Curre…" at bounding box center [613, 355] width 717 height 638
type input "**"
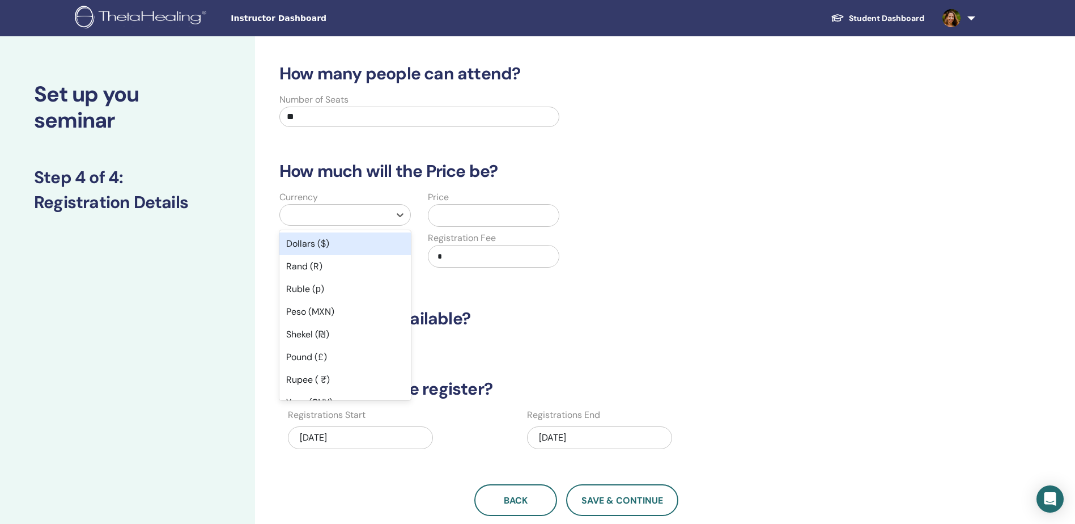
click at [336, 222] on div at bounding box center [335, 215] width 99 height 16
click at [328, 242] on div "Dollars ($)" at bounding box center [344, 243] width 131 height 23
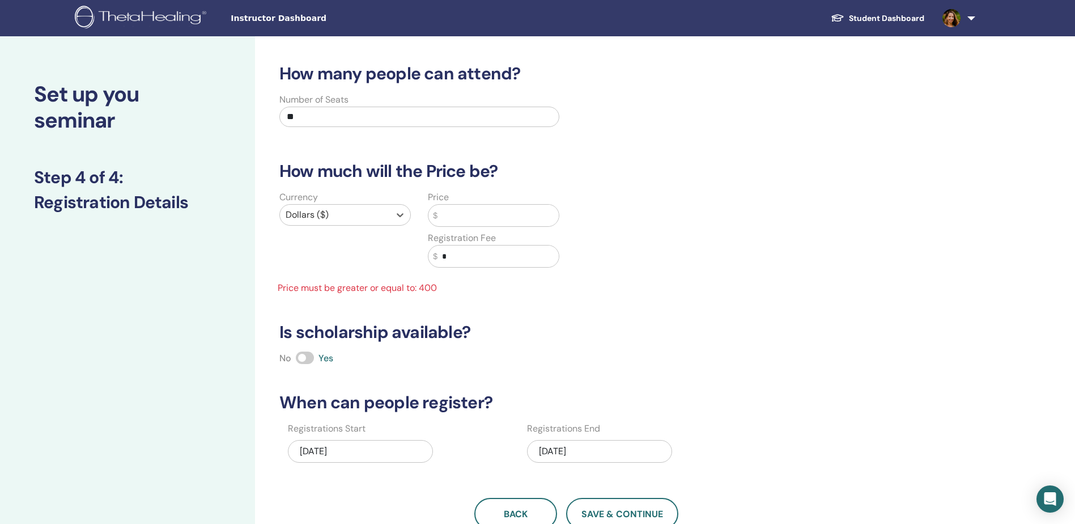
click at [462, 215] on input "text" at bounding box center [498, 216] width 121 height 22
click at [401, 218] on icon at bounding box center [399, 214] width 11 height 11
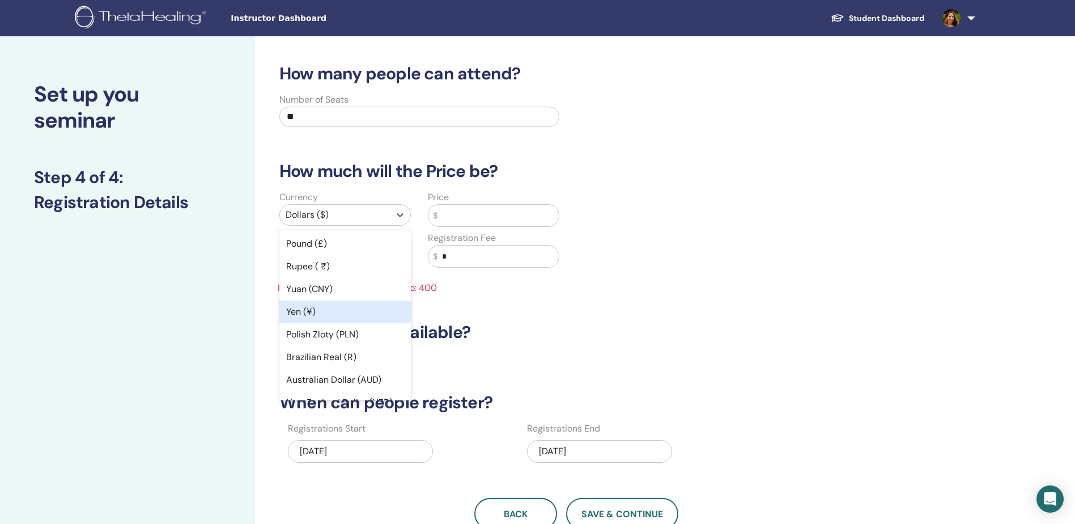
scroll to position [170, 0]
click at [364, 319] on div "Australian Dollar (AUD)" at bounding box center [344, 323] width 131 height 23
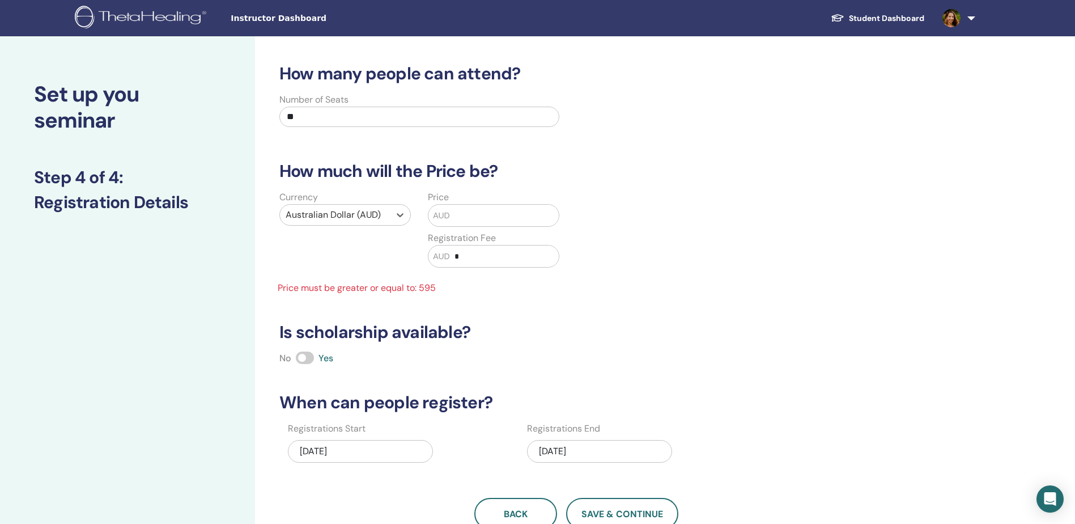
click at [511, 256] on input "*" at bounding box center [504, 256] width 109 height 22
click at [486, 217] on input "text" at bounding box center [504, 216] width 109 height 22
click at [490, 257] on input "*" at bounding box center [504, 256] width 109 height 22
click at [489, 258] on input "*" at bounding box center [504, 256] width 109 height 22
type input "***"
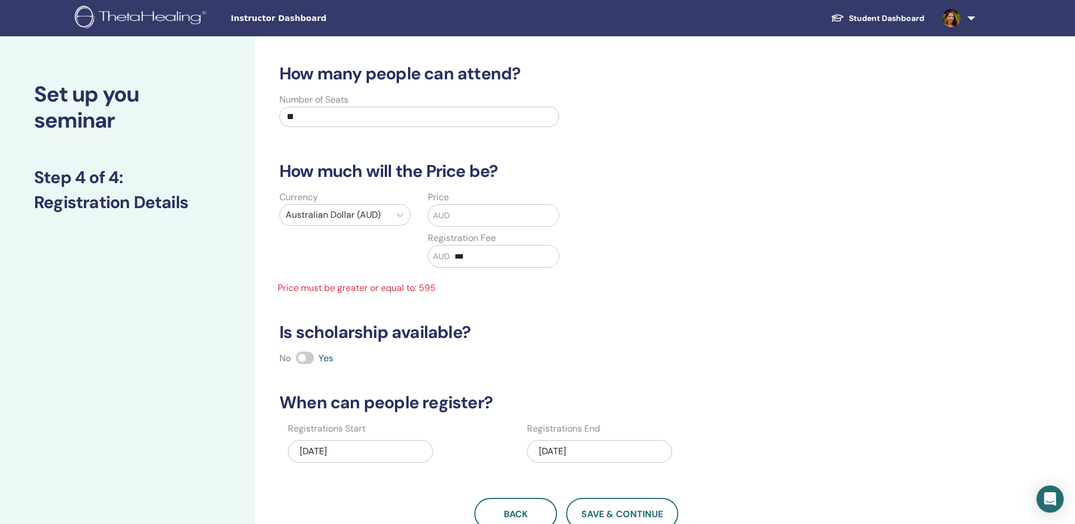
click at [498, 224] on input "text" at bounding box center [504, 216] width 109 height 22
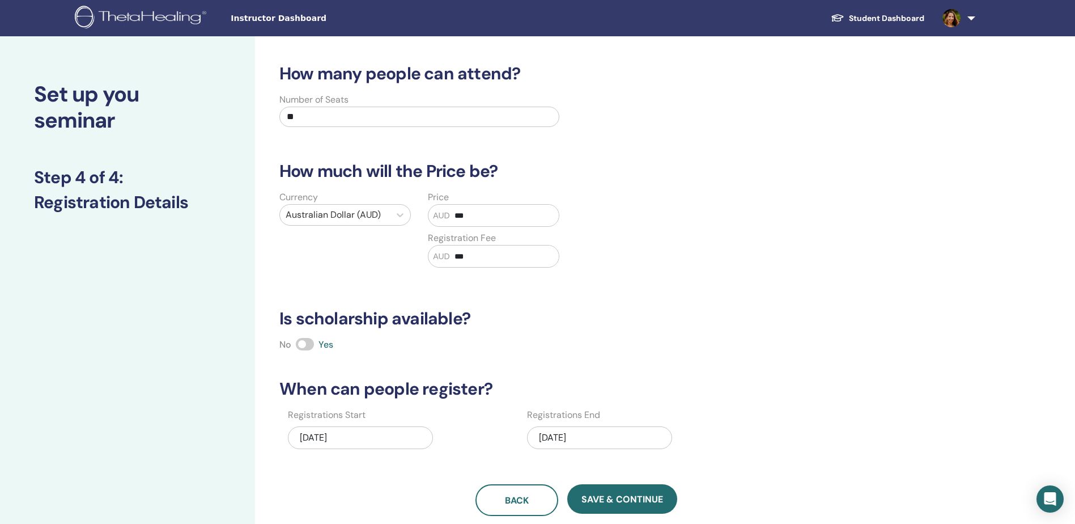
type input "***"
click at [541, 285] on div "How many people can attend? Number of Seats ** How much will the Price be? Curr…" at bounding box center [577, 289] width 608 height 452
drag, startPoint x: 468, startPoint y: 257, endPoint x: 456, endPoint y: 257, distance: 11.3
click at [456, 257] on input "***" at bounding box center [504, 256] width 109 height 22
click at [520, 310] on h3 "Is scholarship available?" at bounding box center [577, 318] width 608 height 20
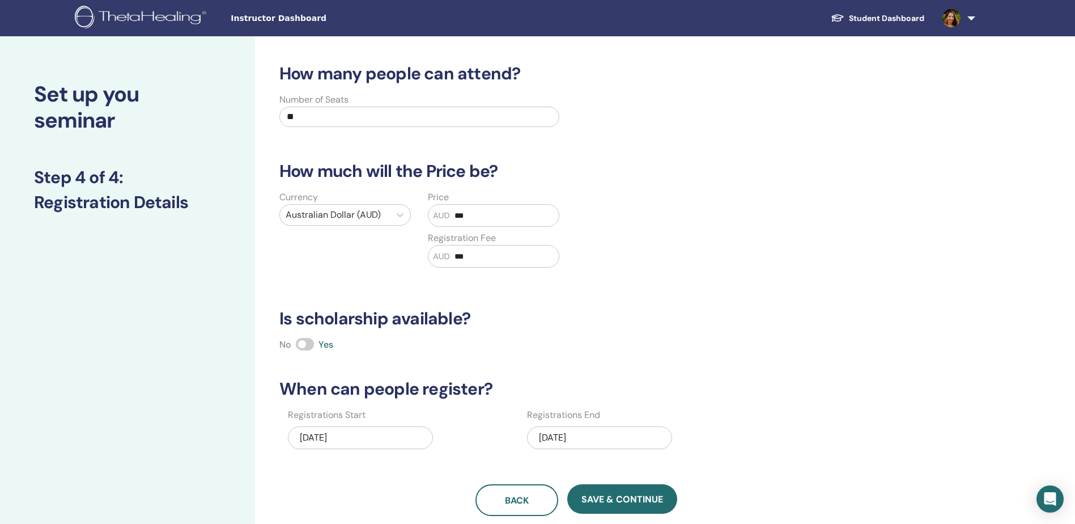
drag, startPoint x: 473, startPoint y: 257, endPoint x: 459, endPoint y: 257, distance: 13.6
click at [459, 257] on input "***" at bounding box center [504, 256] width 109 height 22
type input "***"
click at [584, 347] on div "No Yes" at bounding box center [577, 345] width 608 height 14
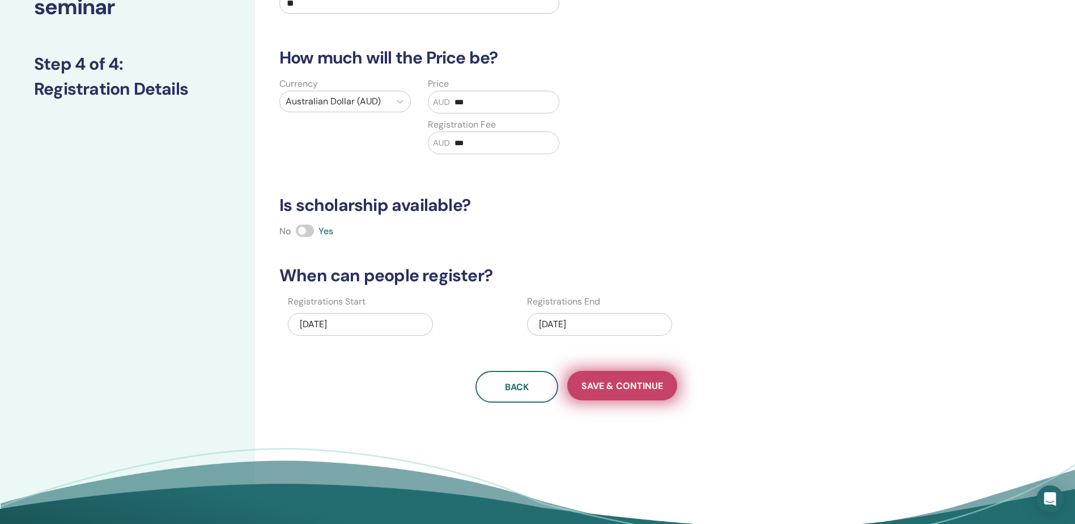
click at [612, 377] on button "Save & Continue" at bounding box center [622, 385] width 110 height 29
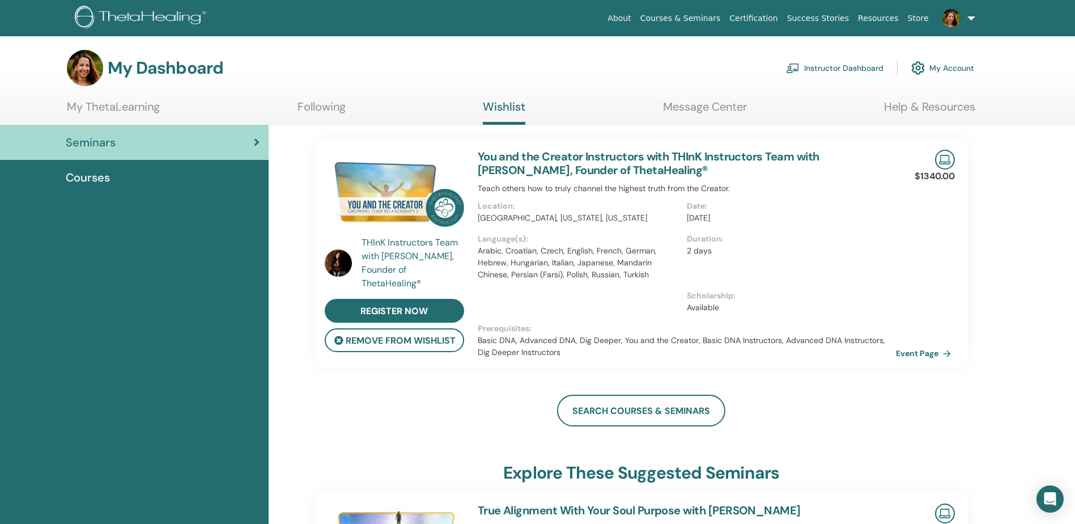
click at [127, 132] on link "Seminars" at bounding box center [134, 142] width 269 height 35
click at [714, 18] on link "Courses & Seminars" at bounding box center [681, 18] width 90 height 21
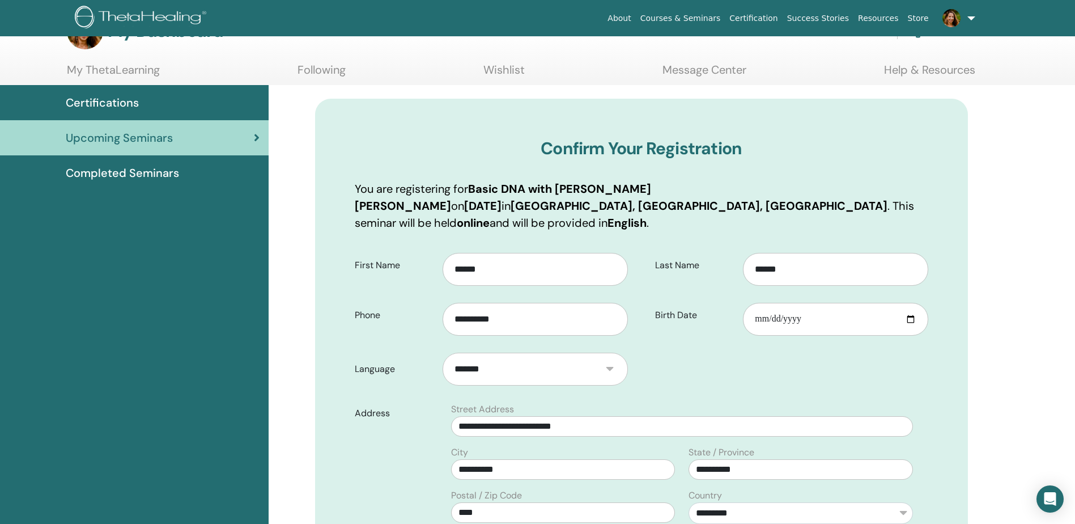
scroll to position [57, 0]
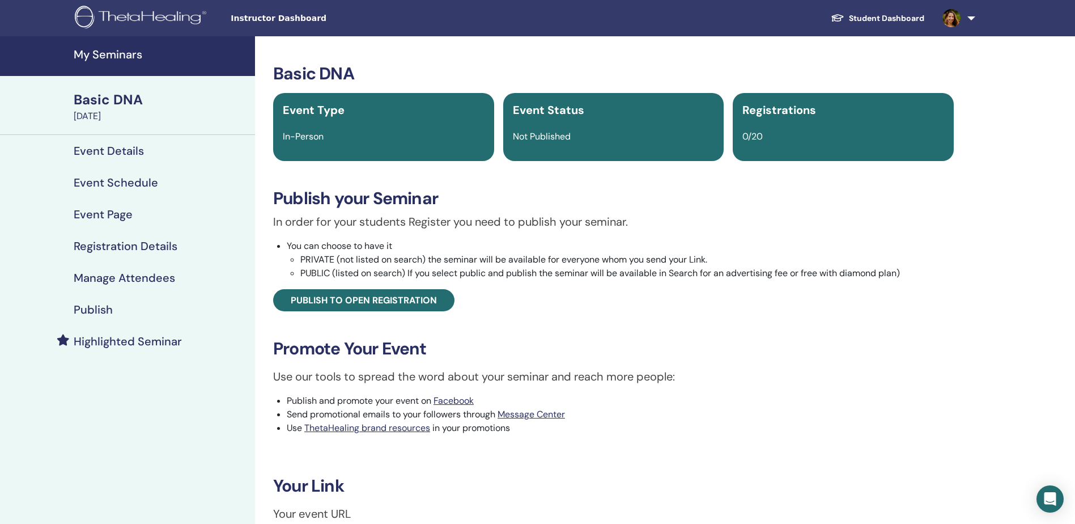
scroll to position [57, 0]
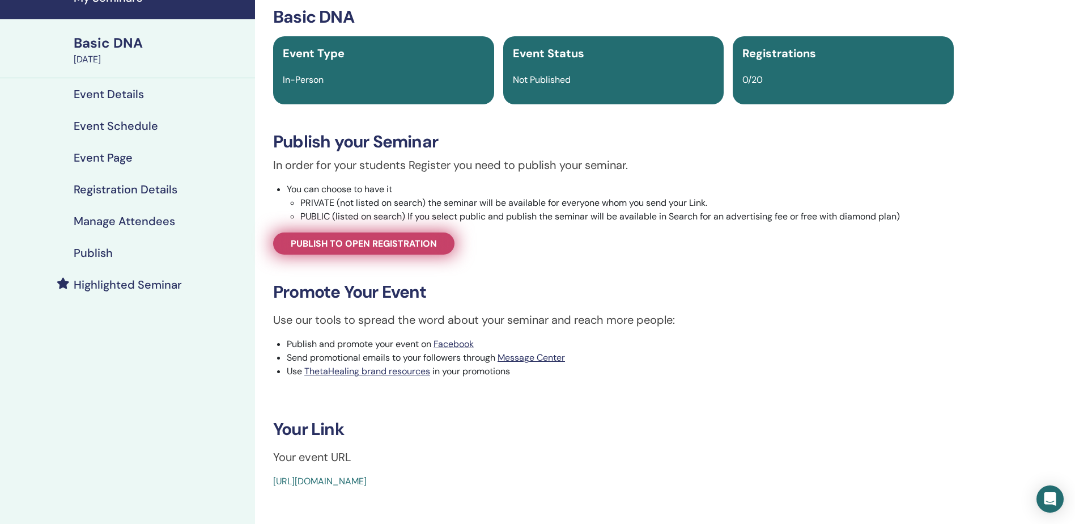
click at [405, 243] on span "Publish to open registration" at bounding box center [364, 243] width 146 height 12
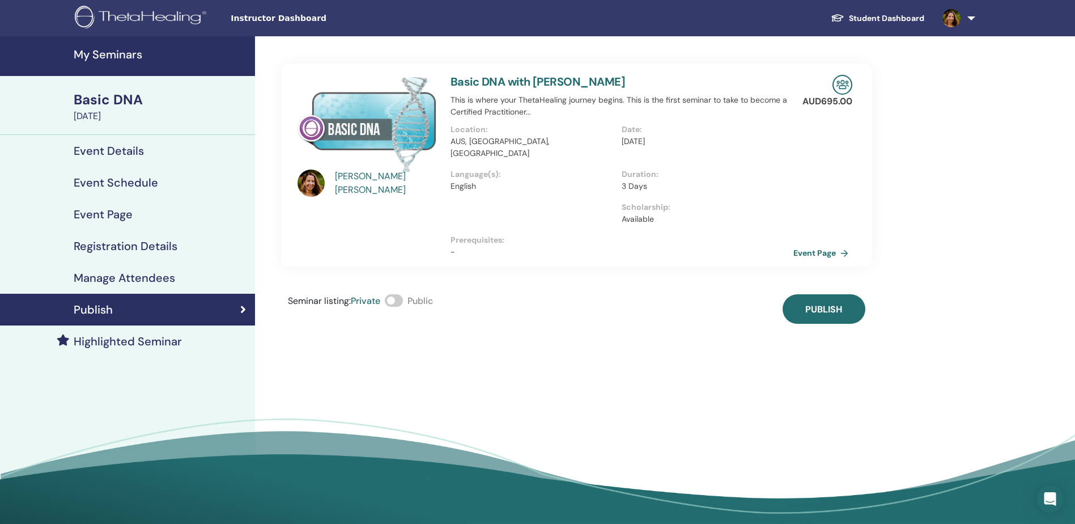
click at [390, 294] on span at bounding box center [394, 300] width 18 height 12
click at [829, 244] on link "Event Page" at bounding box center [825, 252] width 60 height 17
click at [825, 303] on span "Publish" at bounding box center [823, 309] width 37 height 12
click at [163, 341] on h4 "Highlighted Seminar" at bounding box center [128, 341] width 108 height 14
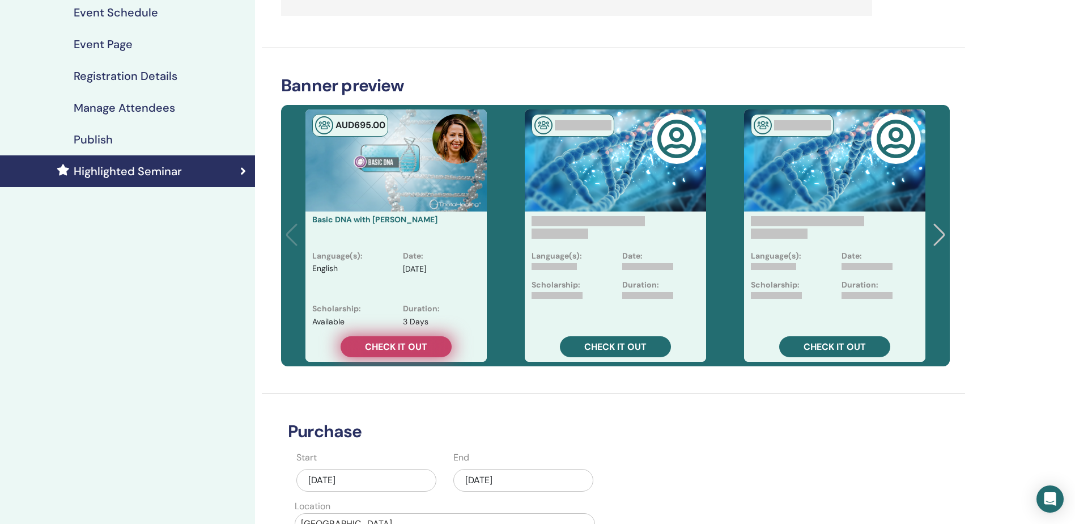
click at [429, 345] on link "Check it out" at bounding box center [396, 346] width 111 height 21
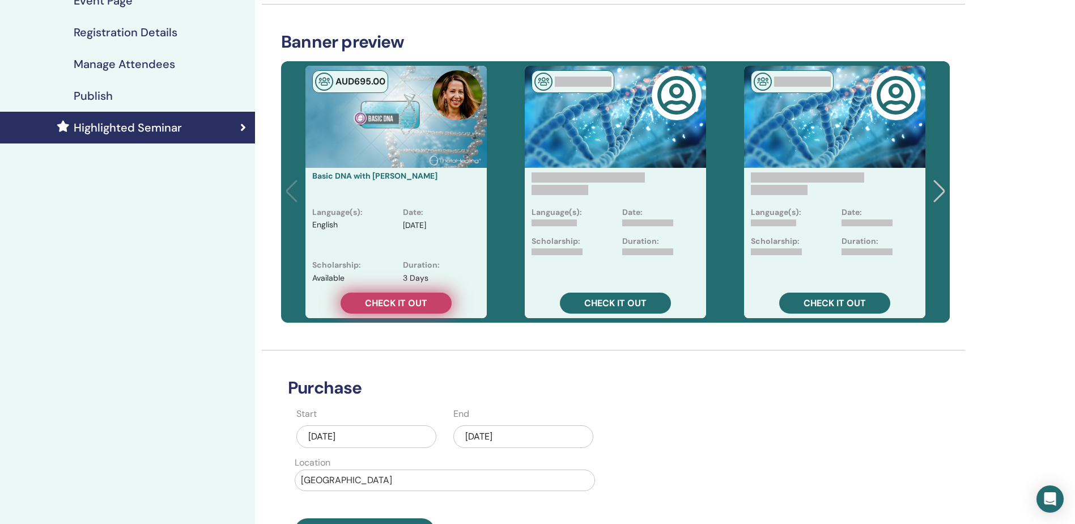
scroll to position [227, 0]
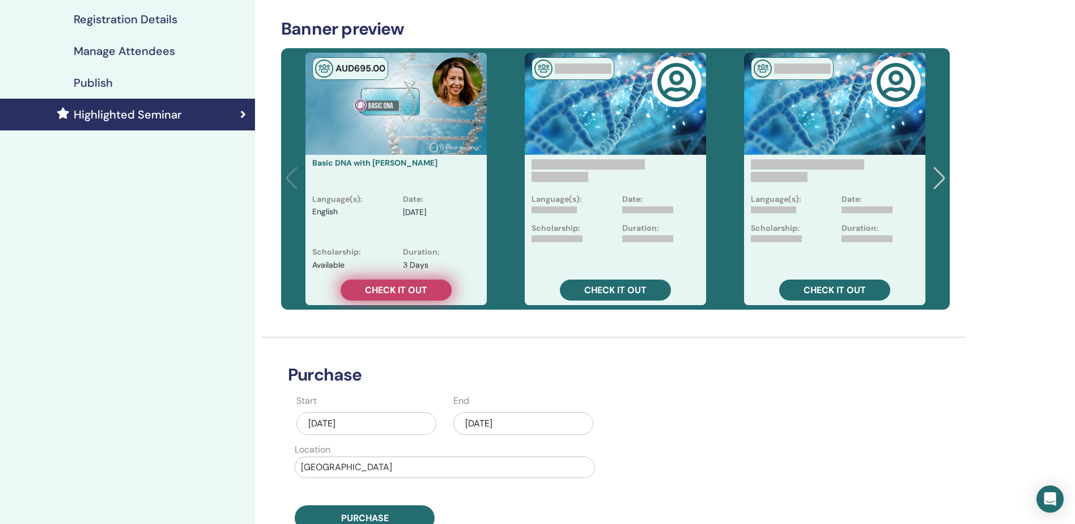
click at [438, 292] on link "Check it out" at bounding box center [396, 289] width 111 height 21
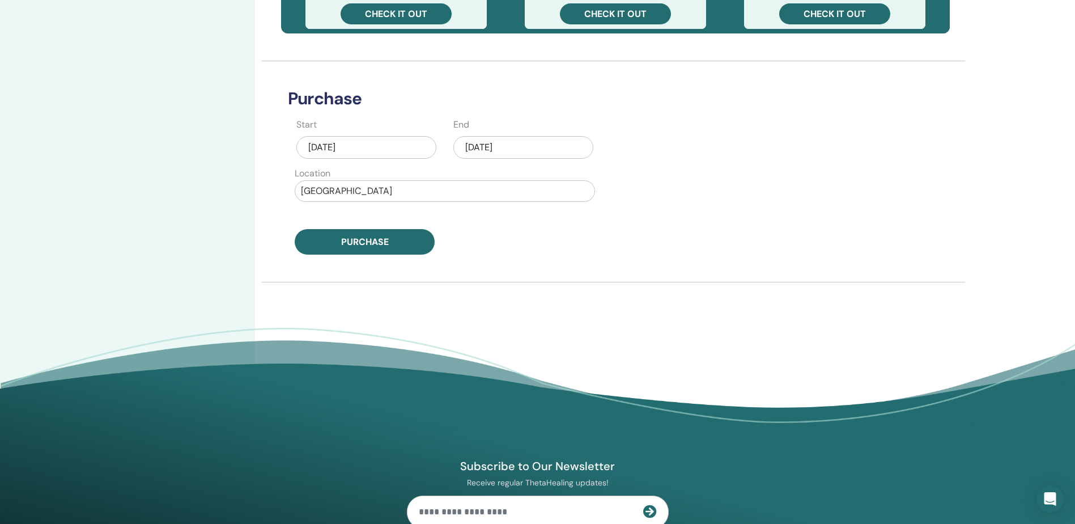
scroll to position [510, 0]
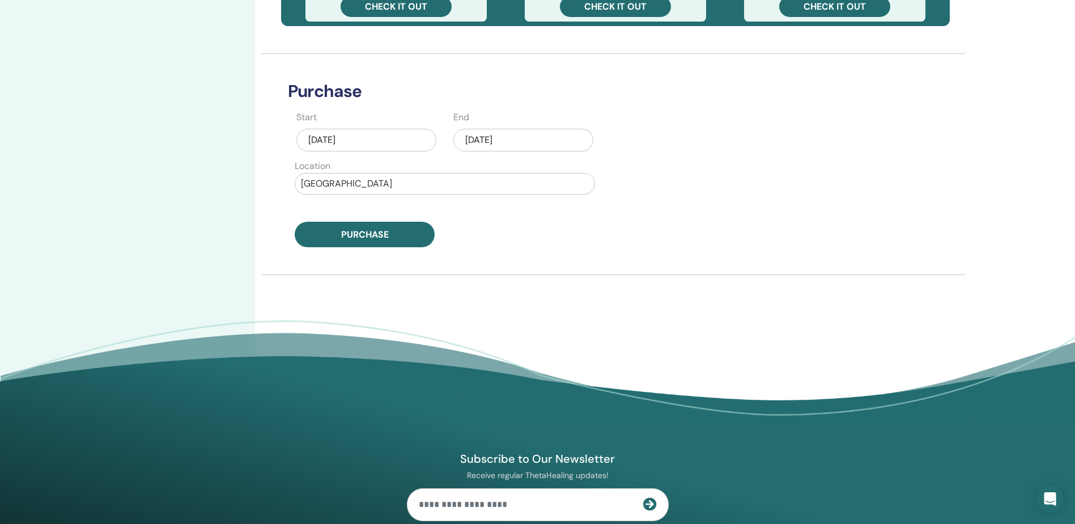
click at [517, 139] on div "Aug/12, 2025" at bounding box center [523, 140] width 140 height 23
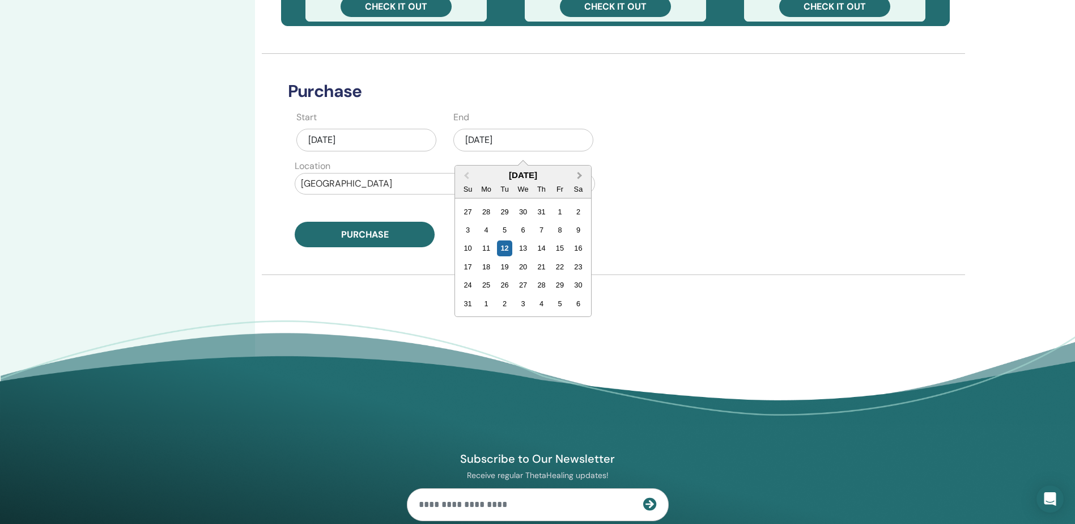
click at [580, 176] on span "Next Month" at bounding box center [580, 175] width 0 height 12
click at [557, 285] on div "3" at bounding box center [559, 284] width 15 height 15
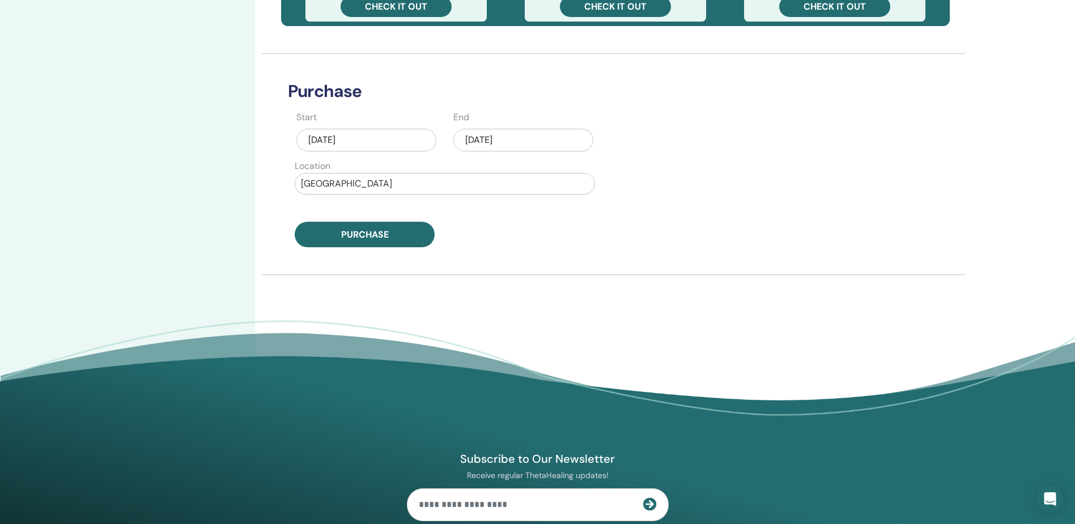
click at [372, 139] on div "Aug/12, 2025" at bounding box center [366, 140] width 140 height 23
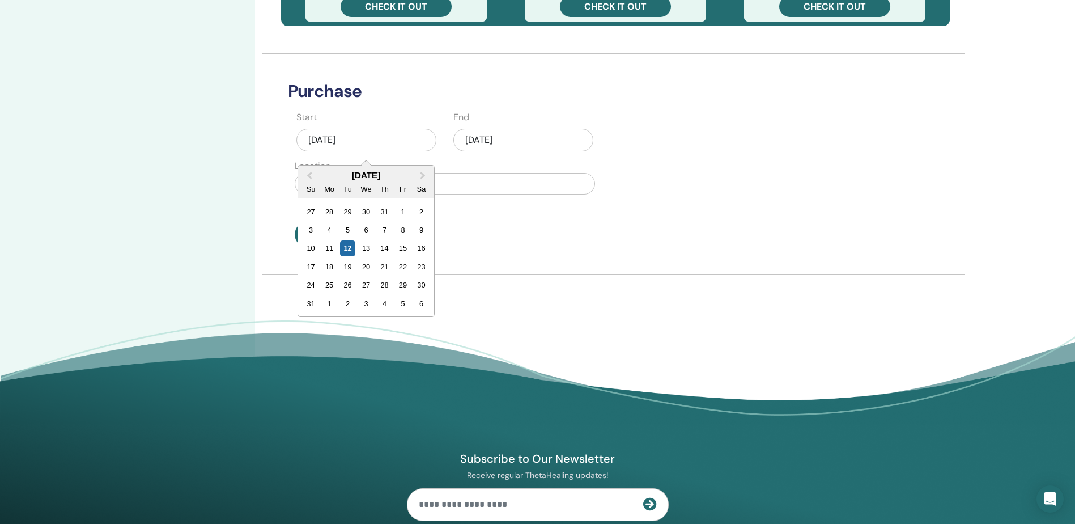
click at [565, 205] on div "Start Aug/12, 2025 Previous Month Next Month August 2025 Su Mo Tu We Th Fr Sa 2…" at bounding box center [445, 179] width 328 height 137
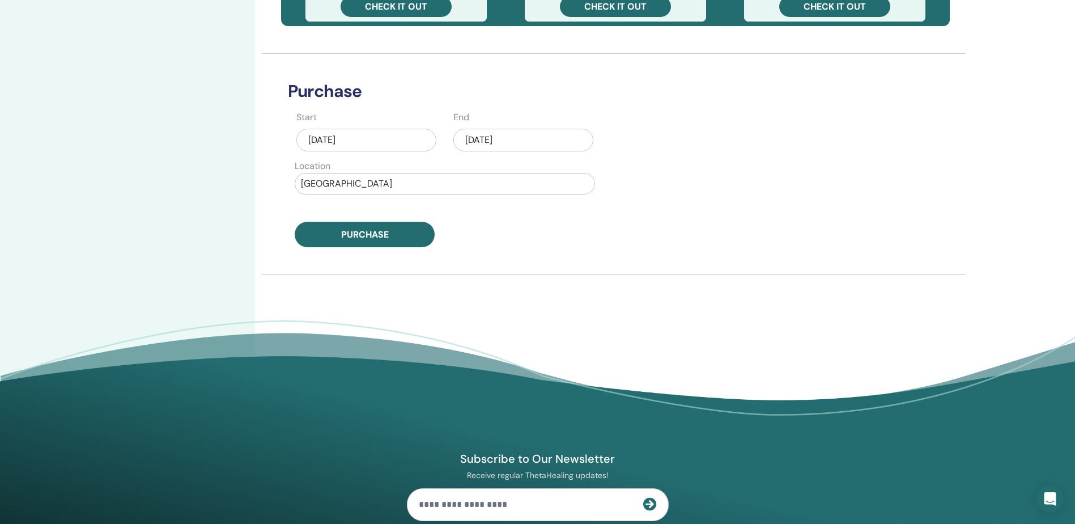
click at [485, 140] on div "Oct/03, 2025" at bounding box center [523, 140] width 140 height 23
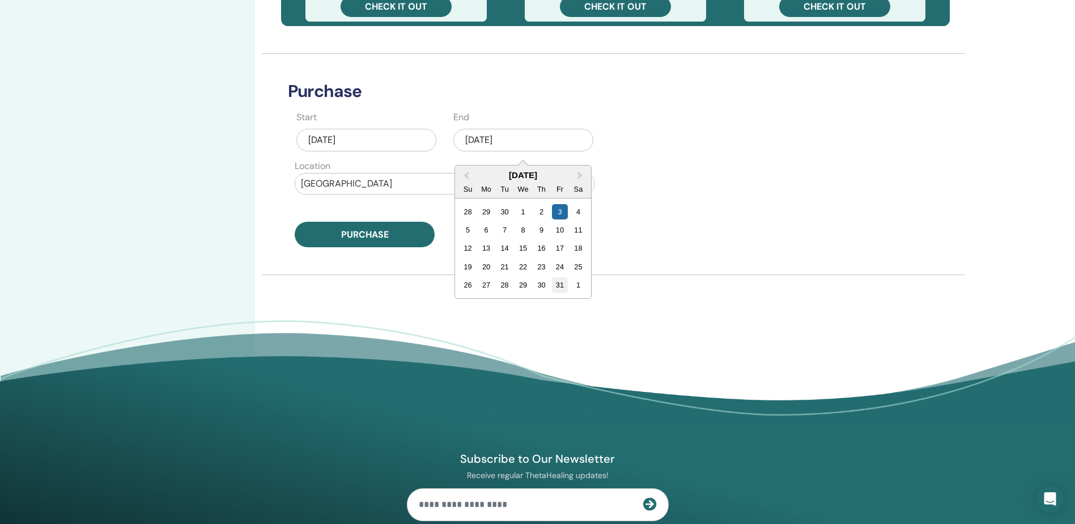
click at [559, 283] on div "31" at bounding box center [559, 284] width 15 height 15
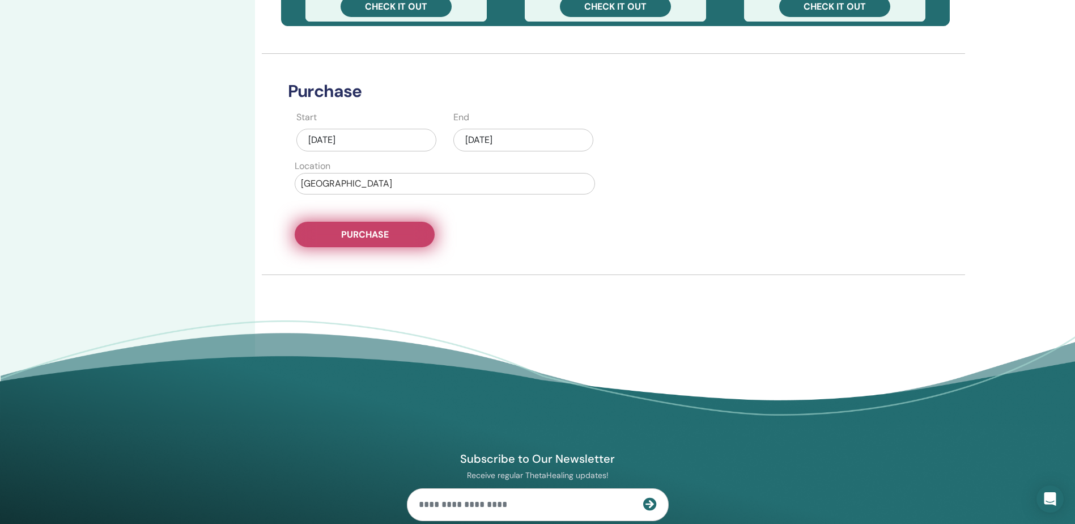
click at [389, 244] on button "Purchase" at bounding box center [365, 235] width 140 height 26
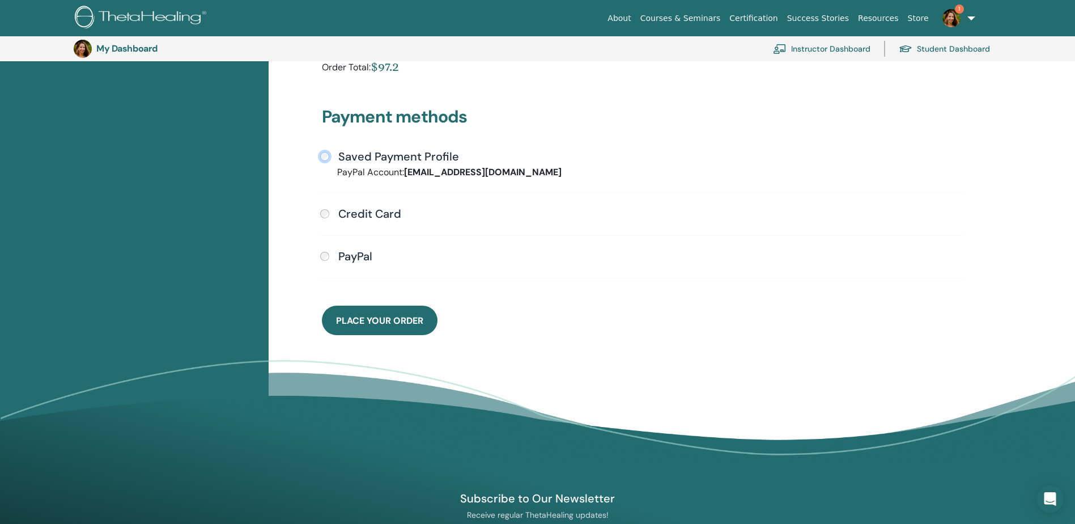
scroll to position [252, 0]
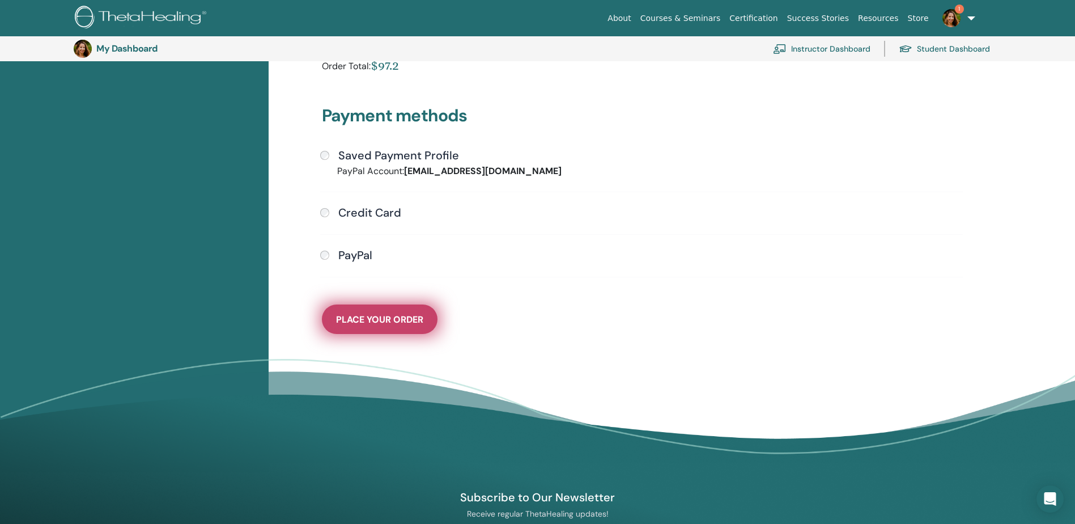
click at [360, 309] on button "Place Your Order" at bounding box center [380, 318] width 116 height 29
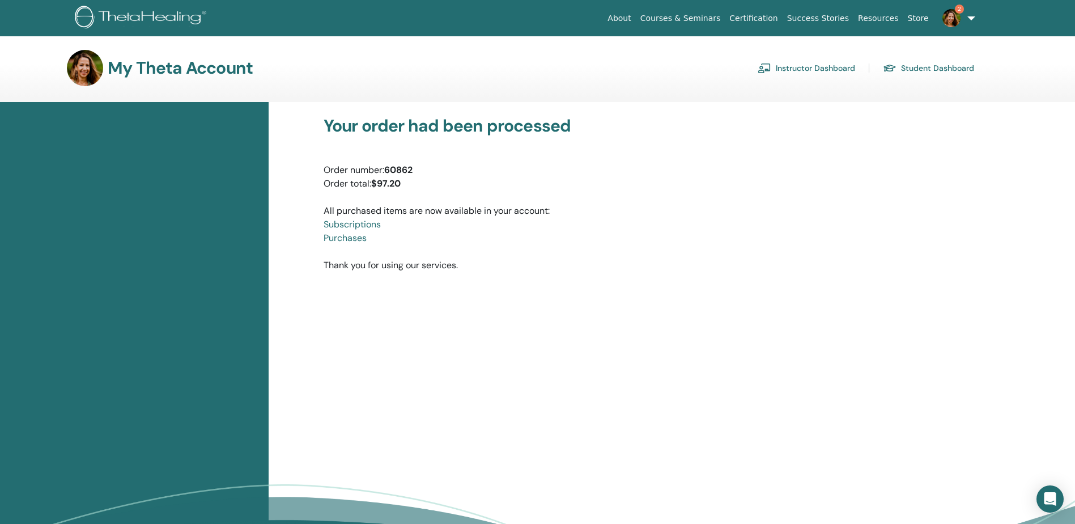
click at [961, 10] on span "2" at bounding box center [959, 9] width 9 height 9
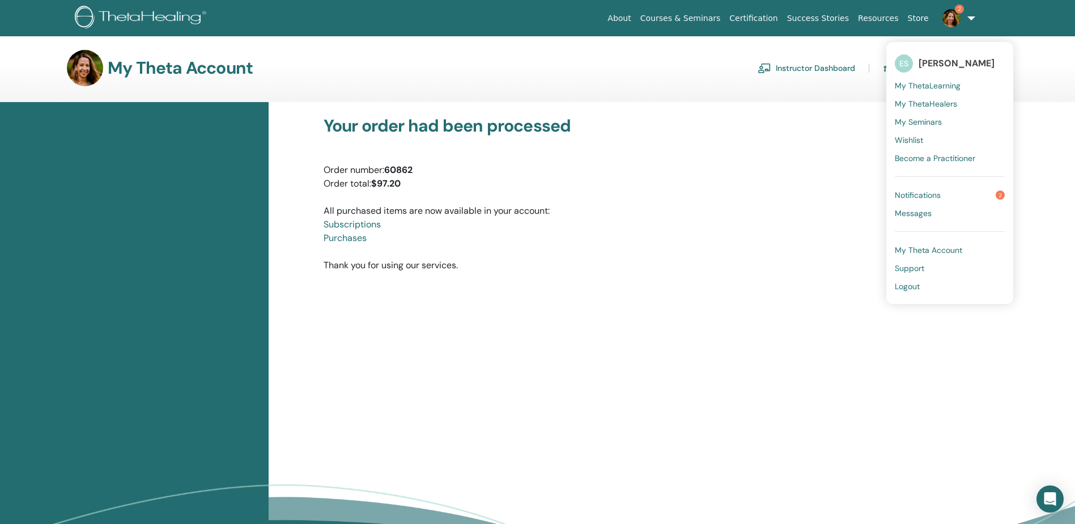
click at [938, 194] on span "Notifications" at bounding box center [918, 195] width 46 height 10
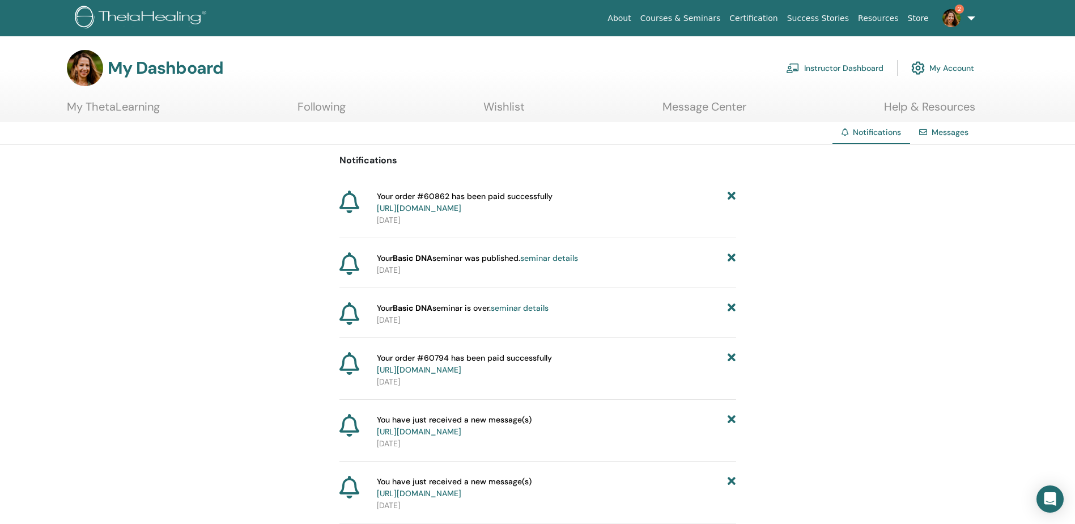
click at [952, 7] on link "2" at bounding box center [957, 18] width 46 height 36
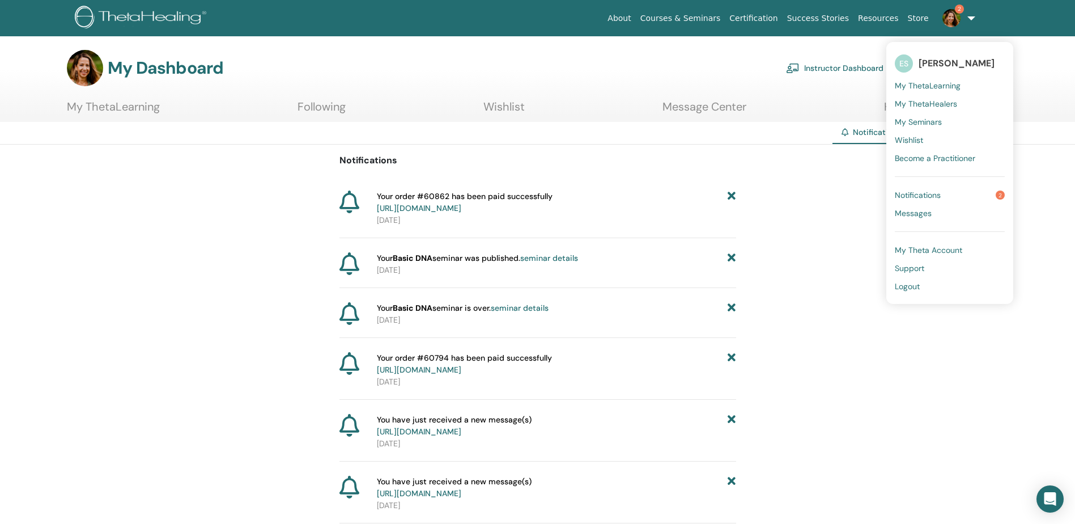
click at [926, 194] on span "Notifications" at bounding box center [918, 195] width 46 height 10
